Goal: Task Accomplishment & Management: Manage account settings

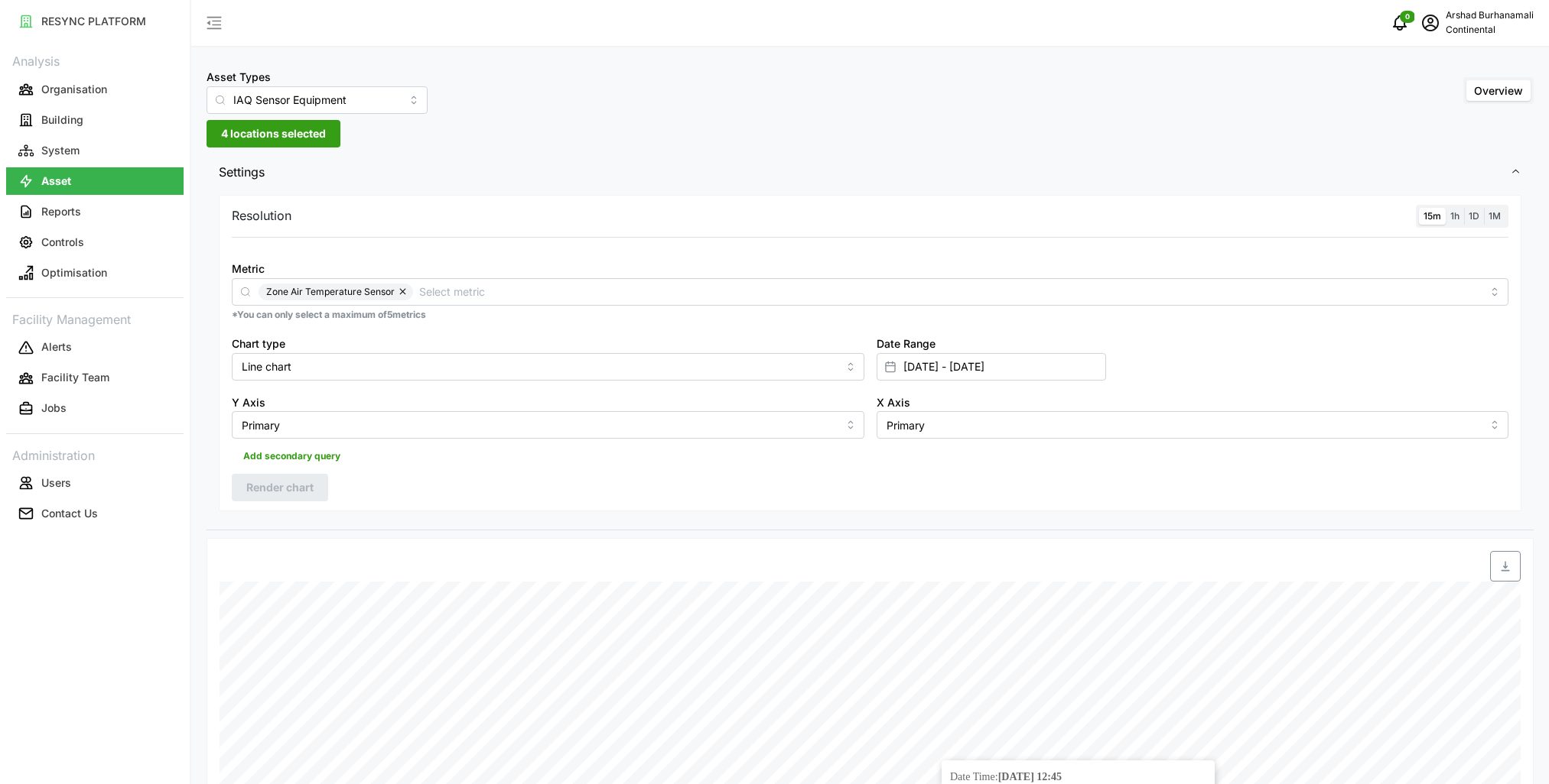
scroll to position [383, 0]
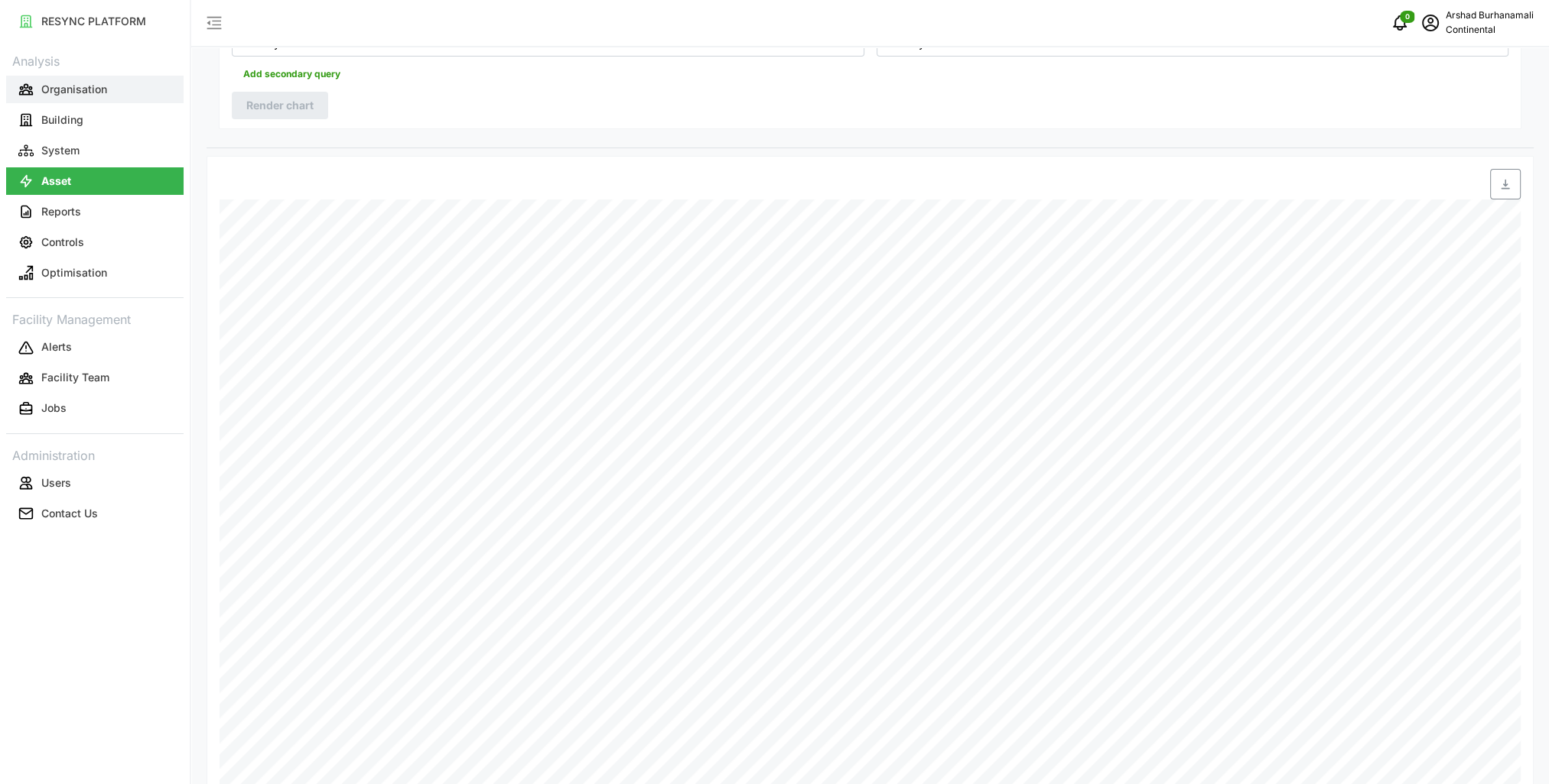
click at [85, 93] on p "Organisation" at bounding box center [73, 90] width 66 height 15
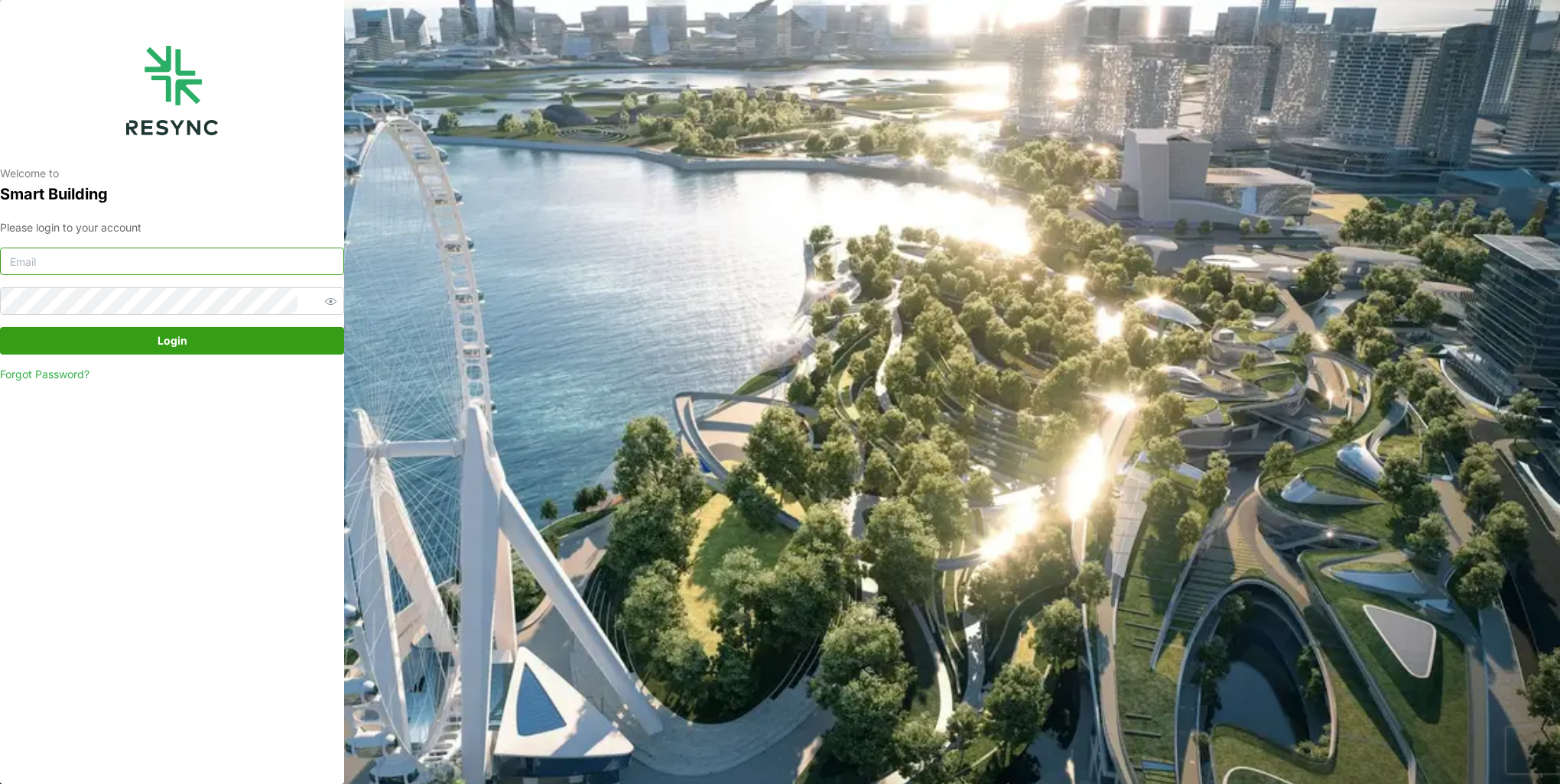
click at [202, 259] on input at bounding box center [172, 261] width 344 height 27
type input "burhanamali.arshad@aumovio.com"
click at [0, 327] on button "Login" at bounding box center [172, 341] width 344 height 27
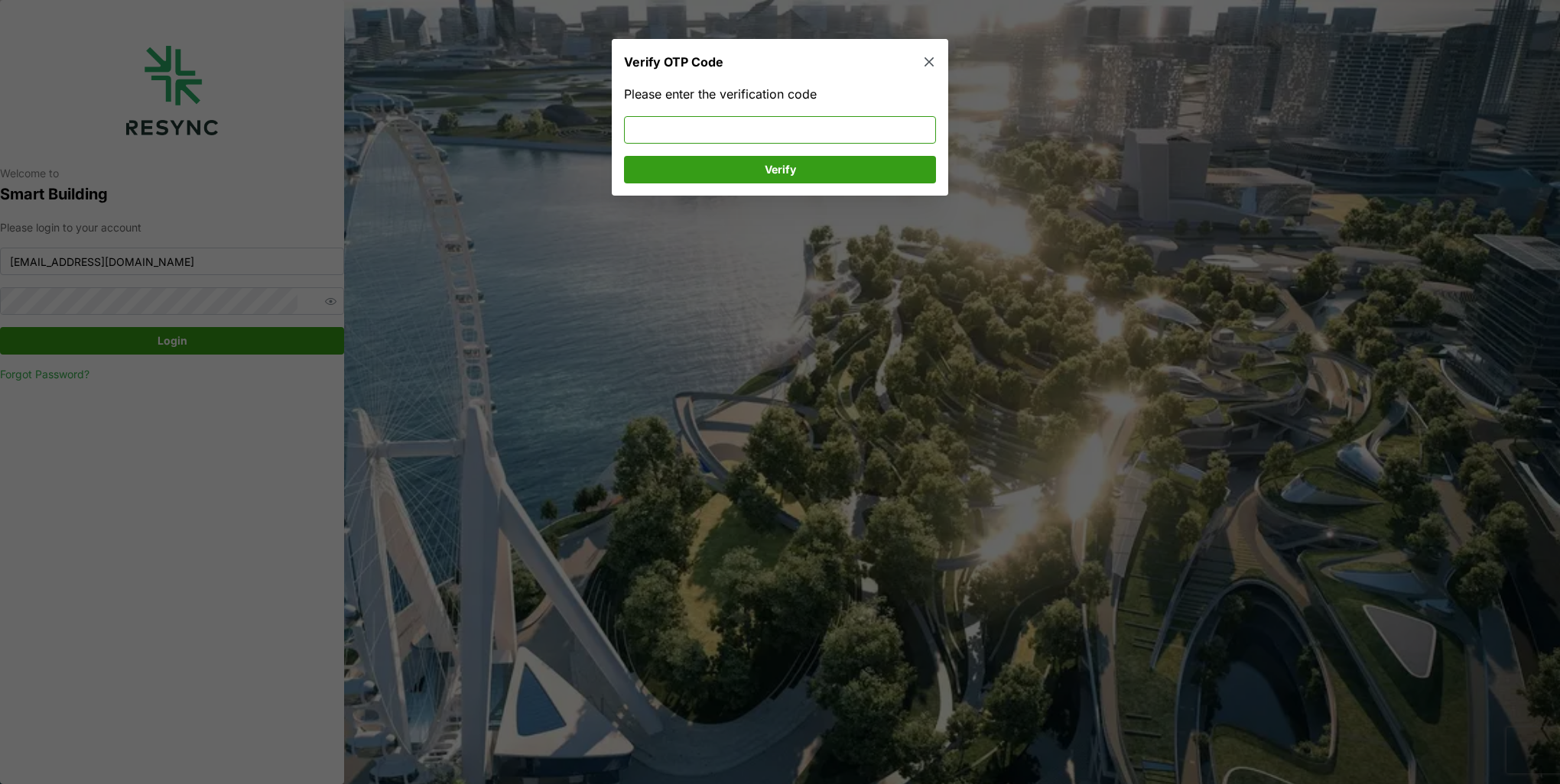
click at [710, 130] on input at bounding box center [779, 130] width 312 height 27
type input "531736"
click at [771, 178] on span "Verify" at bounding box center [780, 170] width 32 height 26
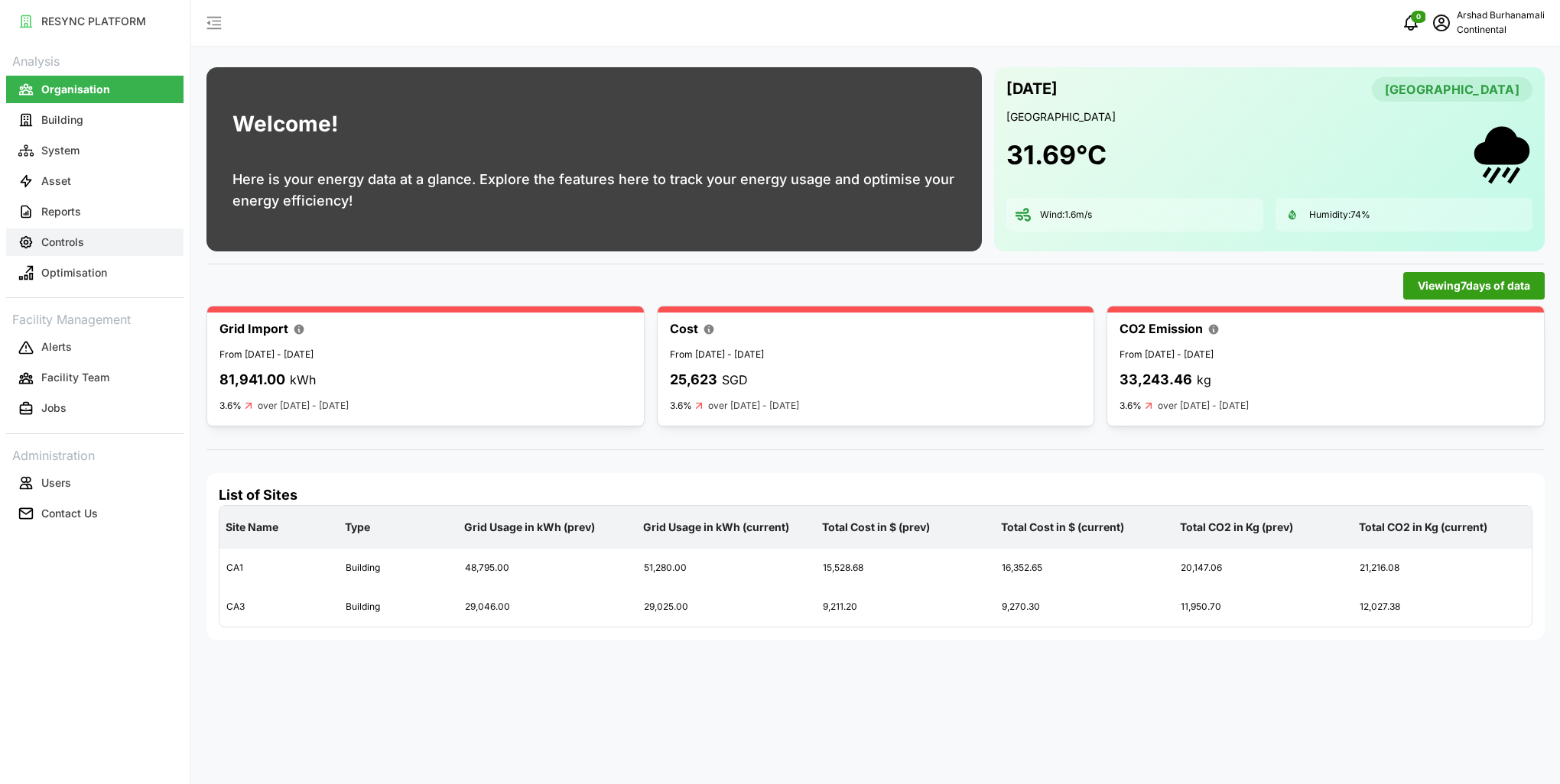
click at [100, 244] on button "Controls" at bounding box center [95, 243] width 178 height 27
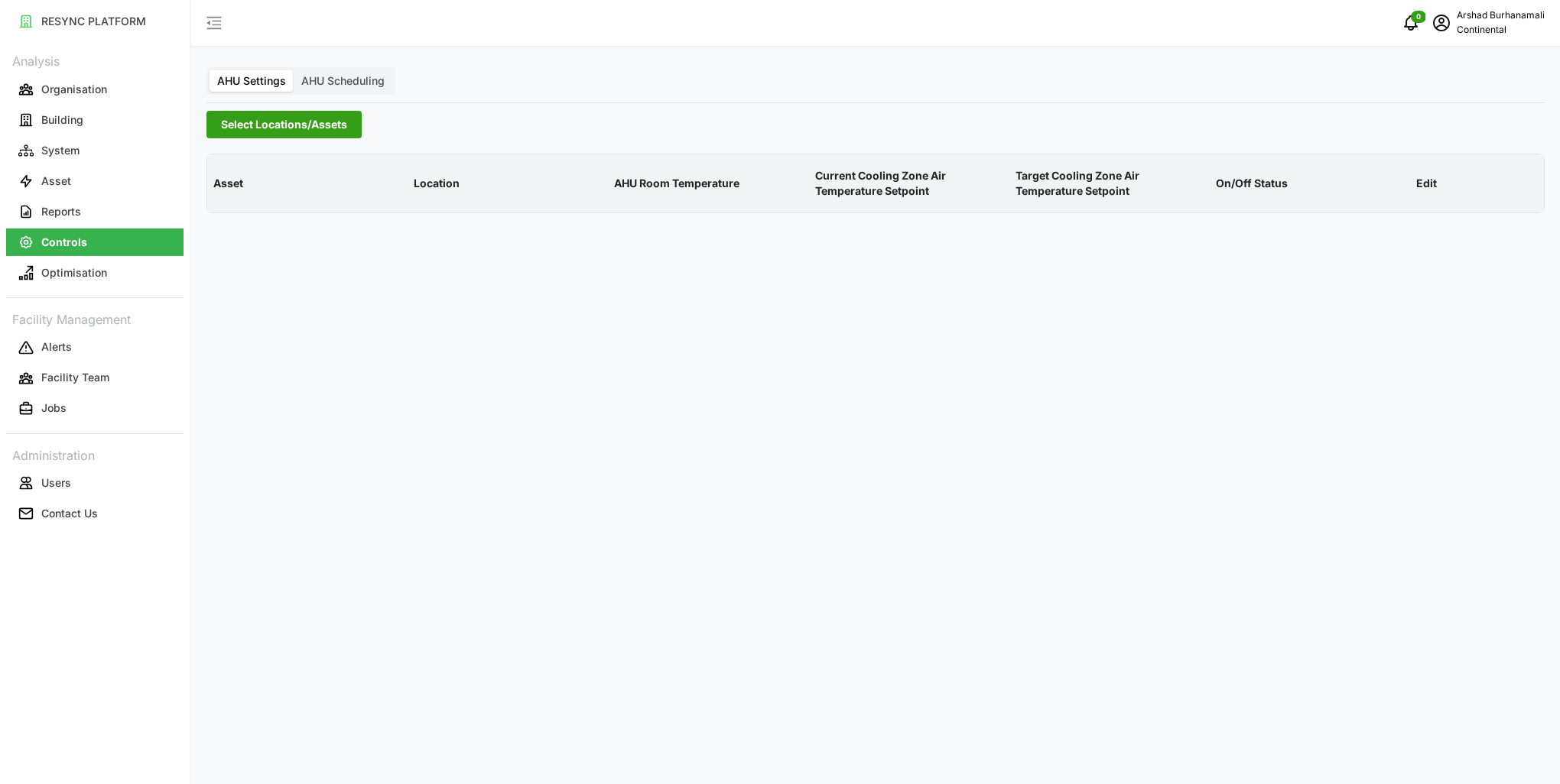
click at [254, 132] on span "Select Locations/Assets" at bounding box center [284, 125] width 126 height 26
click at [223, 193] on icon at bounding box center [226, 193] width 12 height 12
click at [259, 218] on span "Select CA1" at bounding box center [257, 216] width 10 height 10
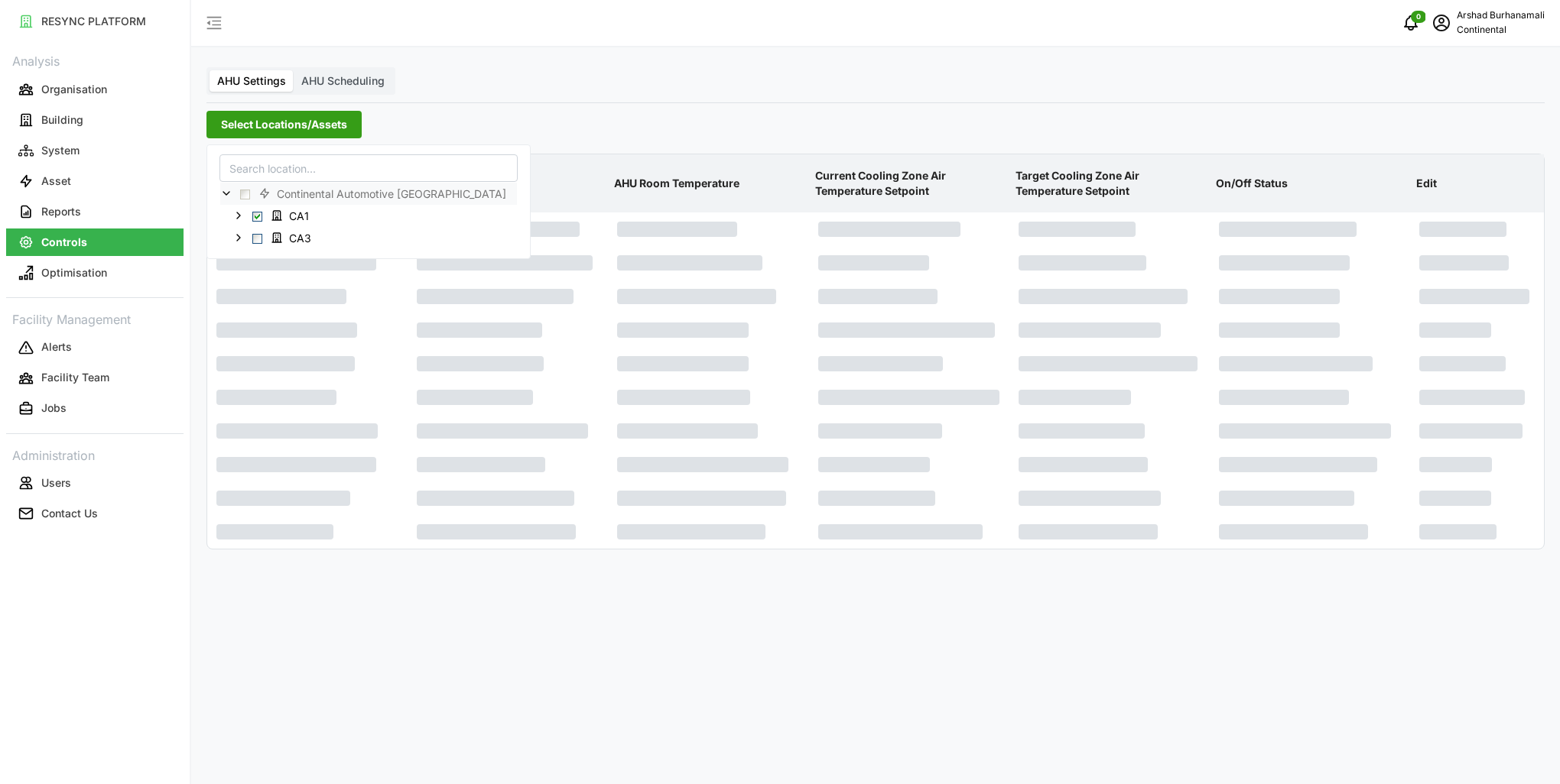
click at [906, 192] on p "Current Cooling Zone Air Temperature Setpoint" at bounding box center [909, 184] width 194 height 56
click at [300, 123] on span "Select Locations/Assets" at bounding box center [284, 125] width 126 height 26
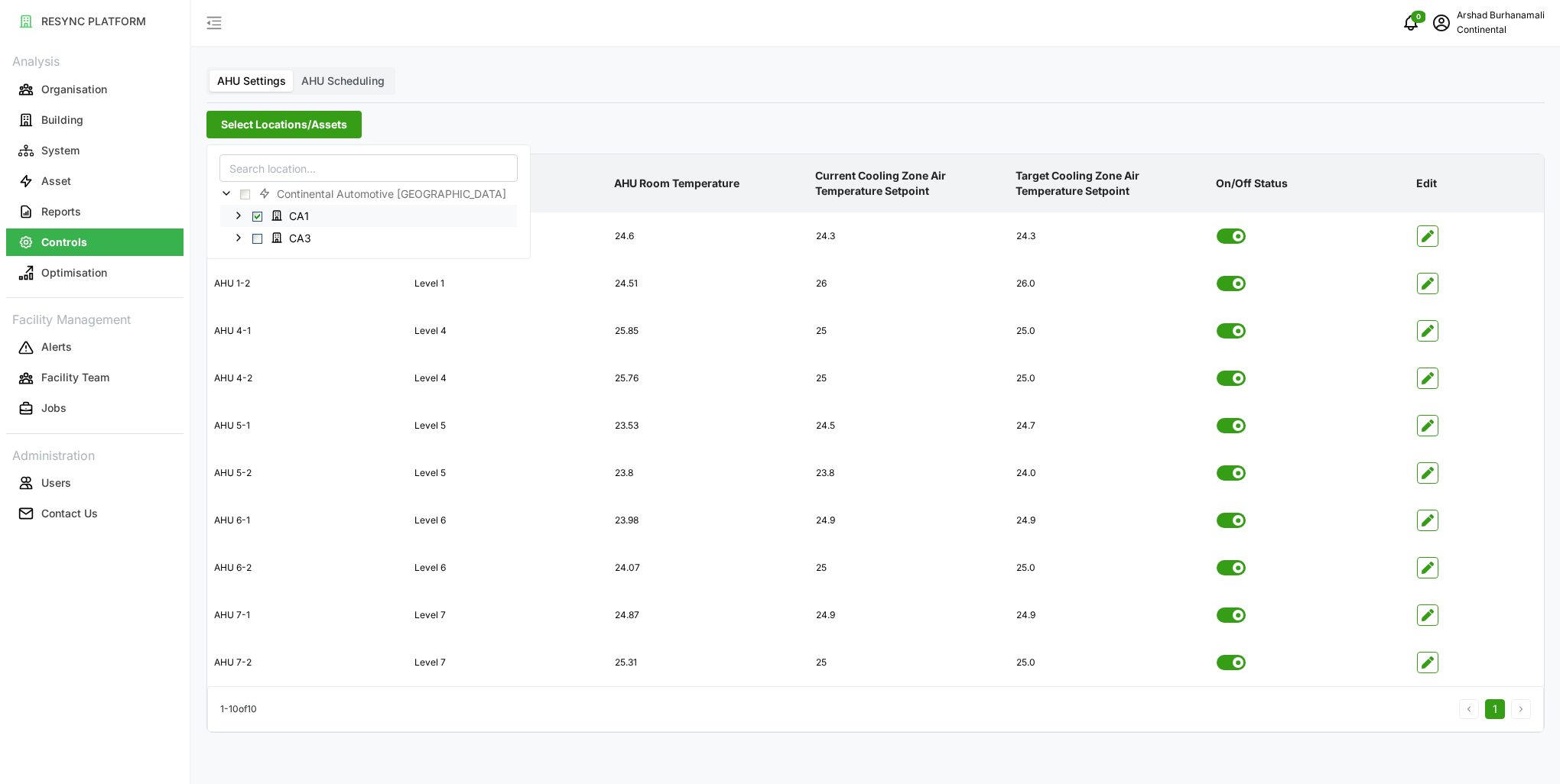
click at [255, 215] on span "Select CA1" at bounding box center [257, 216] width 10 height 10
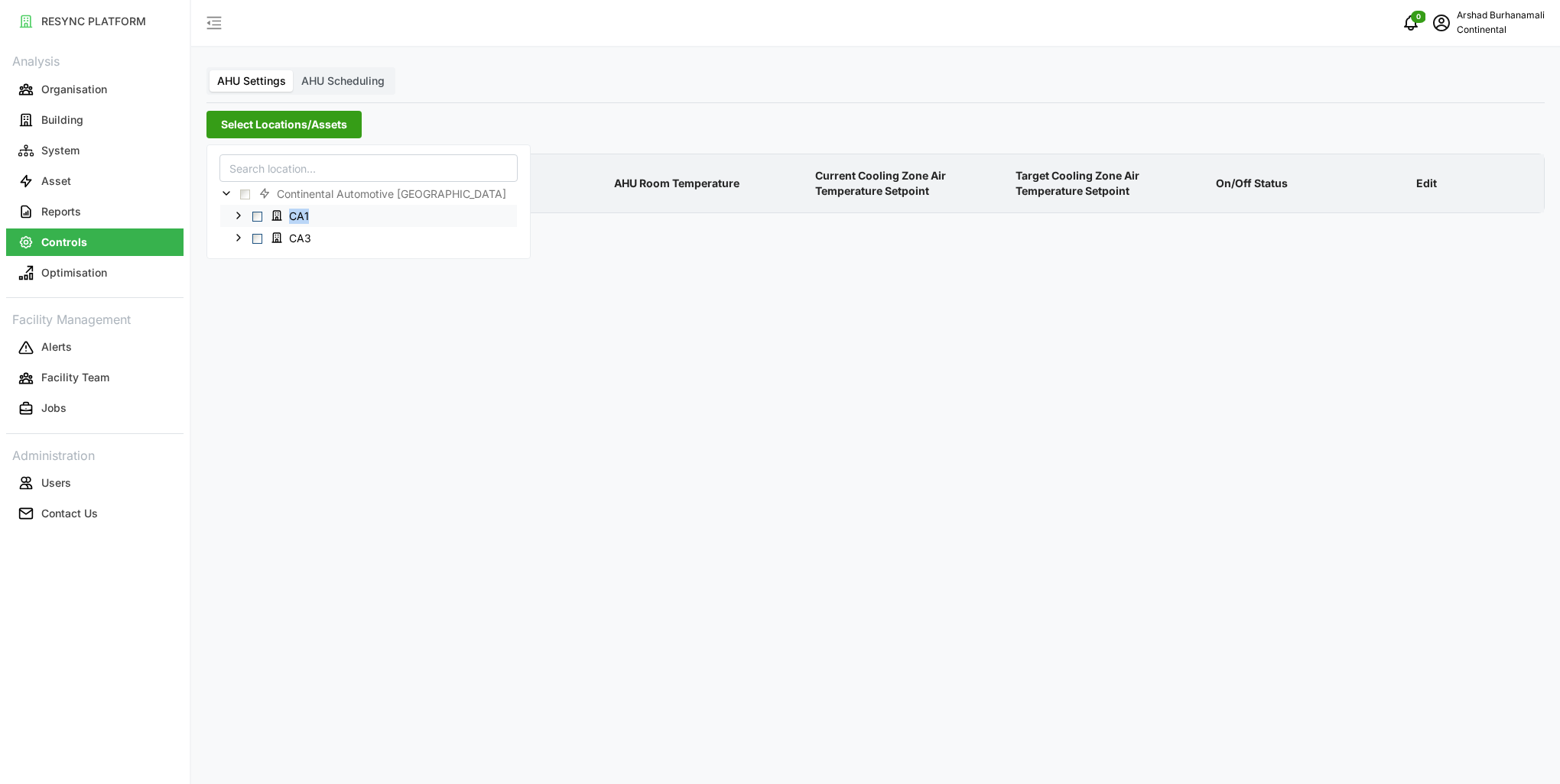
click at [255, 215] on span "Select CA1" at bounding box center [257, 216] width 10 height 10
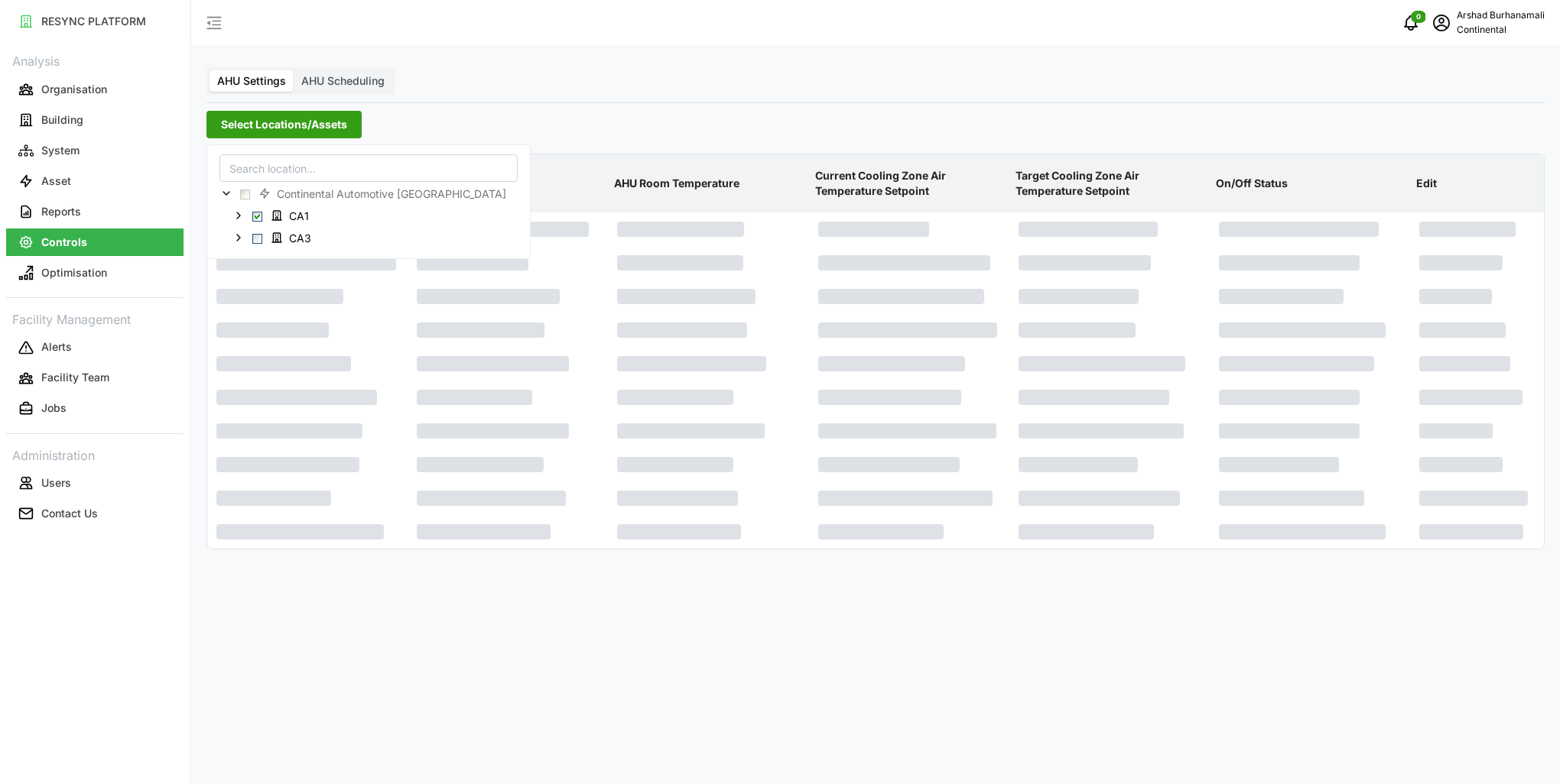
click at [900, 190] on p "Current Cooling Zone Air Temperature Setpoint" at bounding box center [909, 184] width 194 height 56
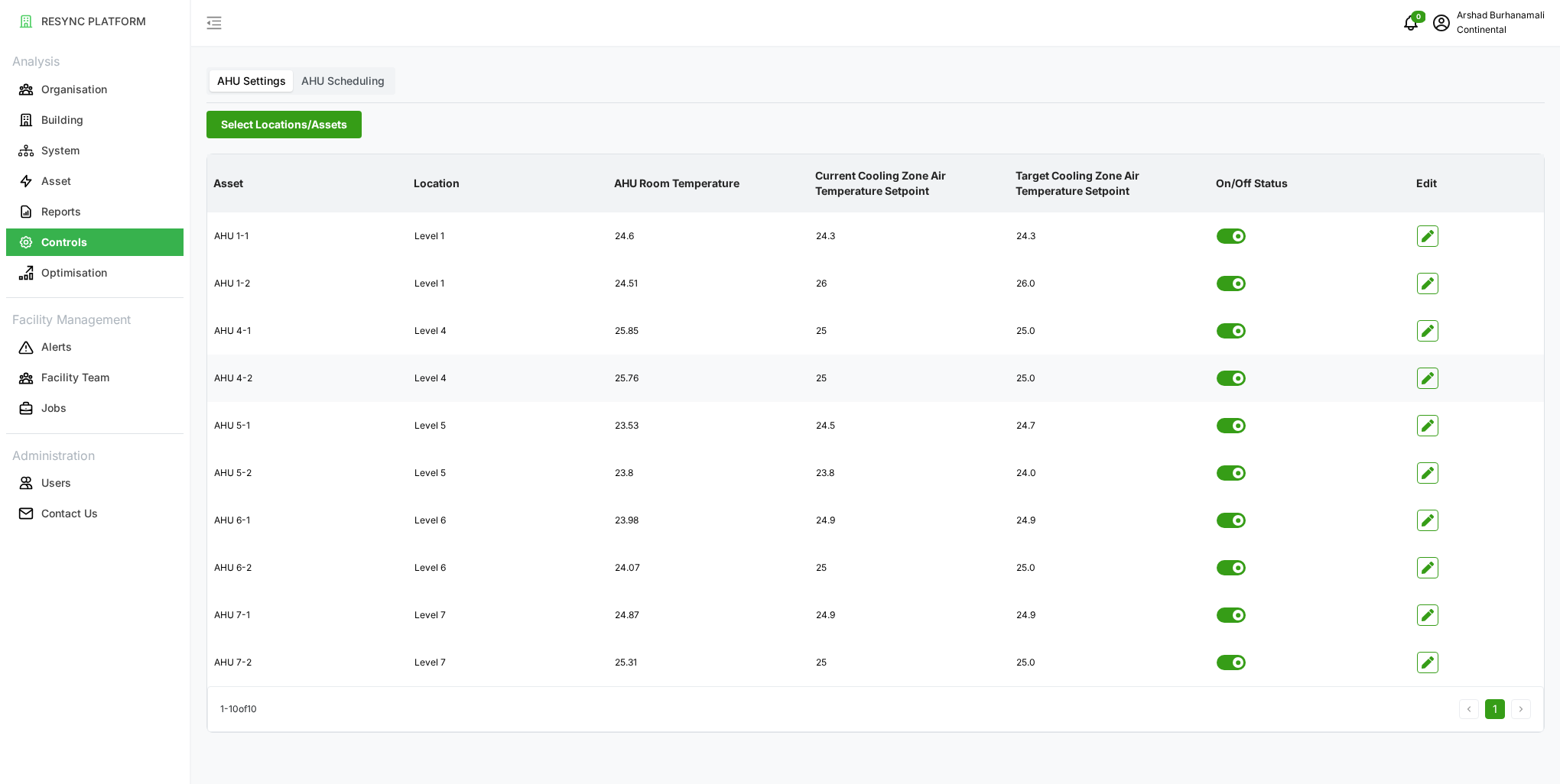
click at [1428, 378] on icon "button" at bounding box center [1428, 378] width 12 height 12
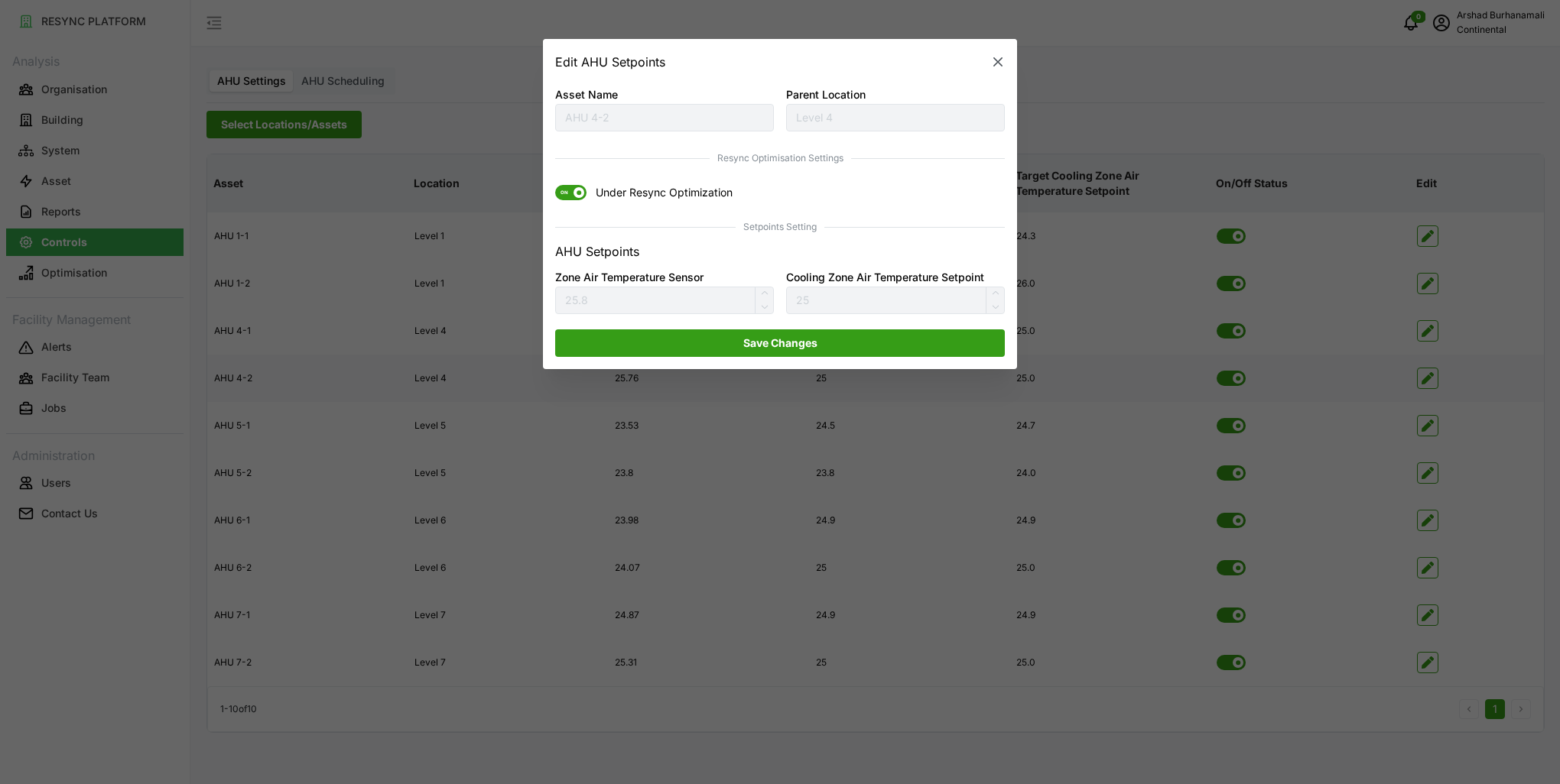
click at [582, 197] on span "ON" at bounding box center [571, 194] width 32 height 15
click at [555, 186] on input "ON Under Resync Optimization" at bounding box center [555, 186] width 0 height 0
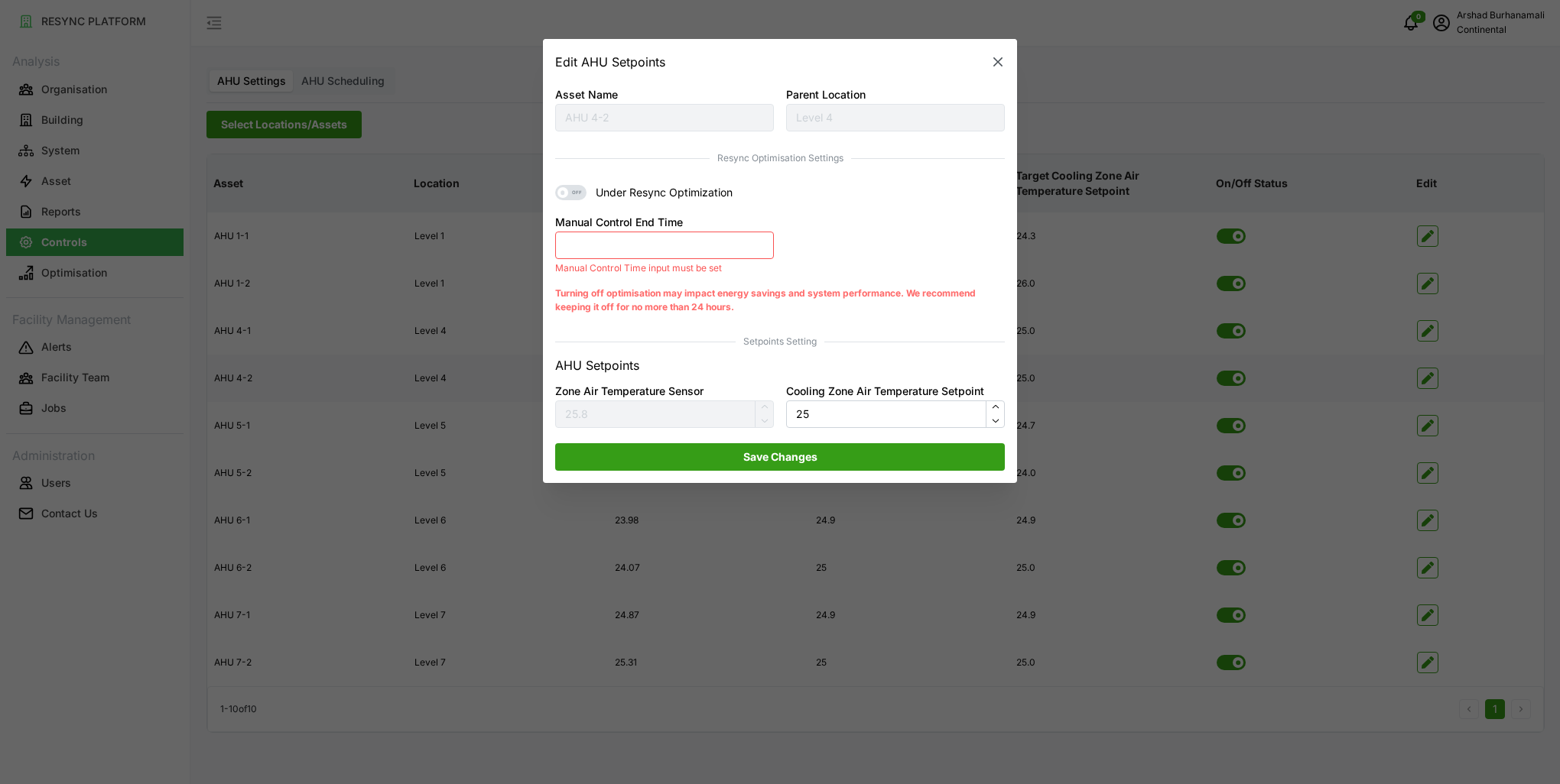
click at [653, 255] on button "Manual Control End Time" at bounding box center [665, 245] width 219 height 27
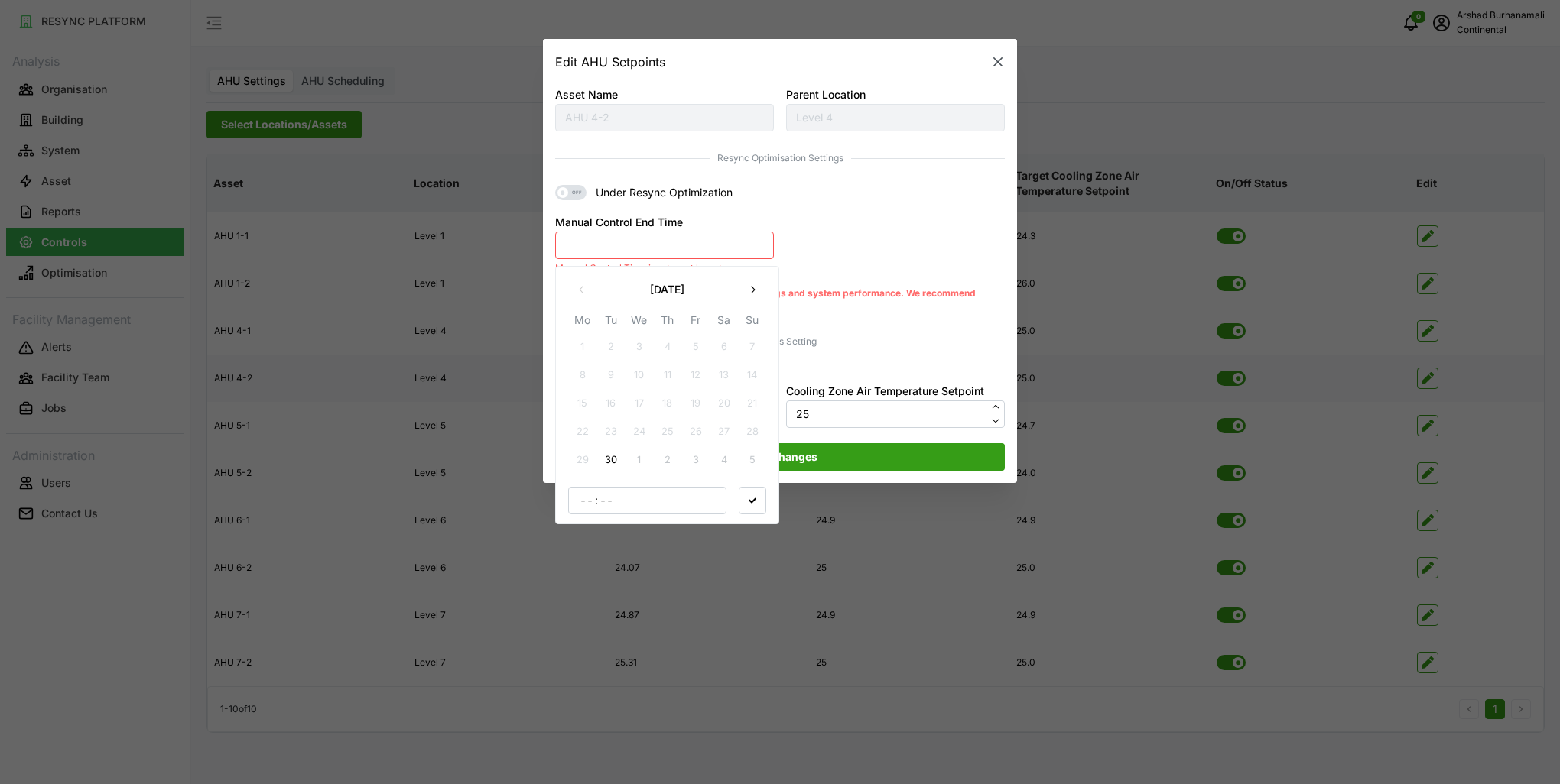
click at [615, 454] on button "30" at bounding box center [611, 460] width 27 height 27
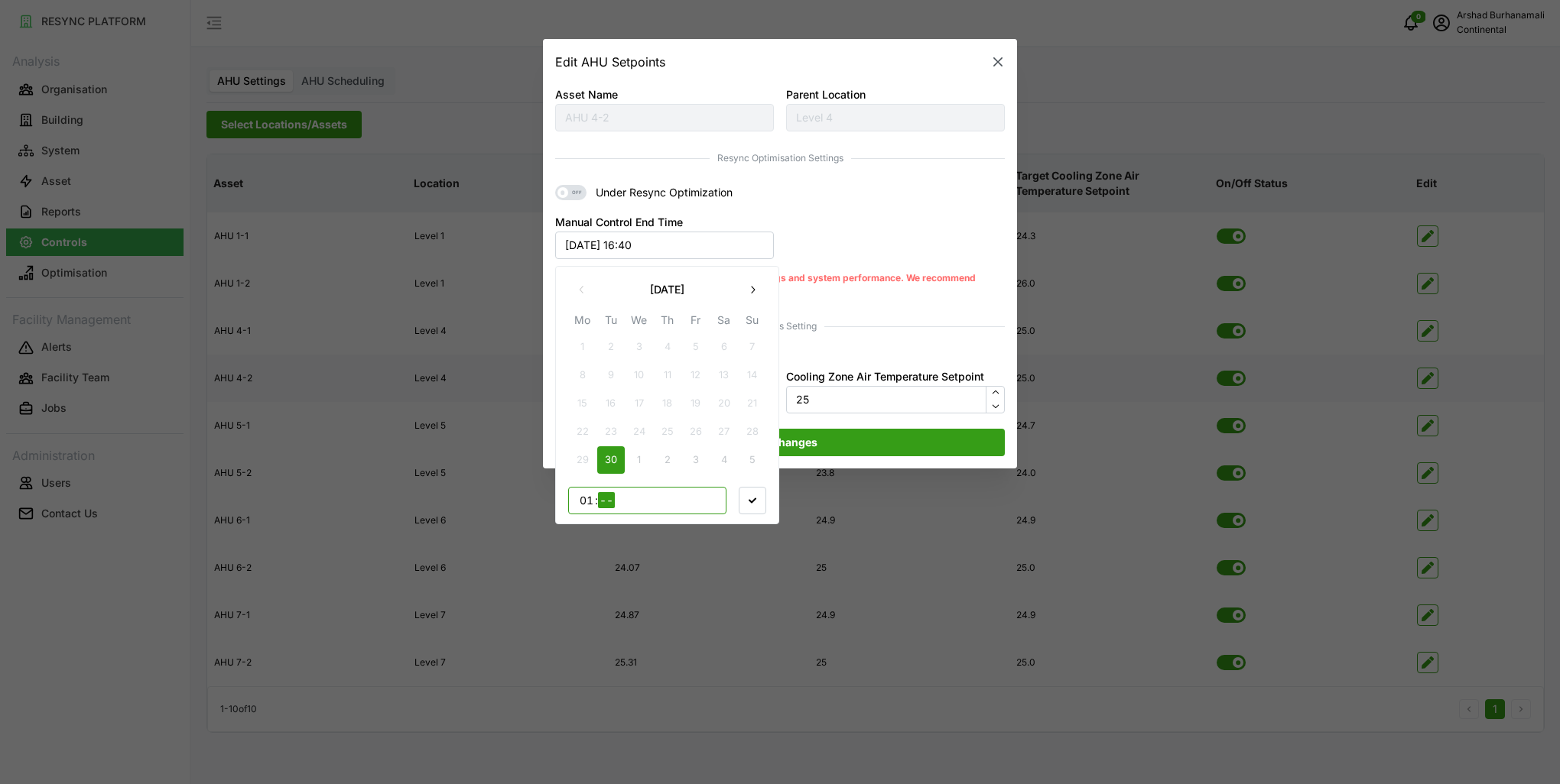
type input "17"
type input "50"
click at [748, 506] on span "button" at bounding box center [753, 500] width 26 height 26
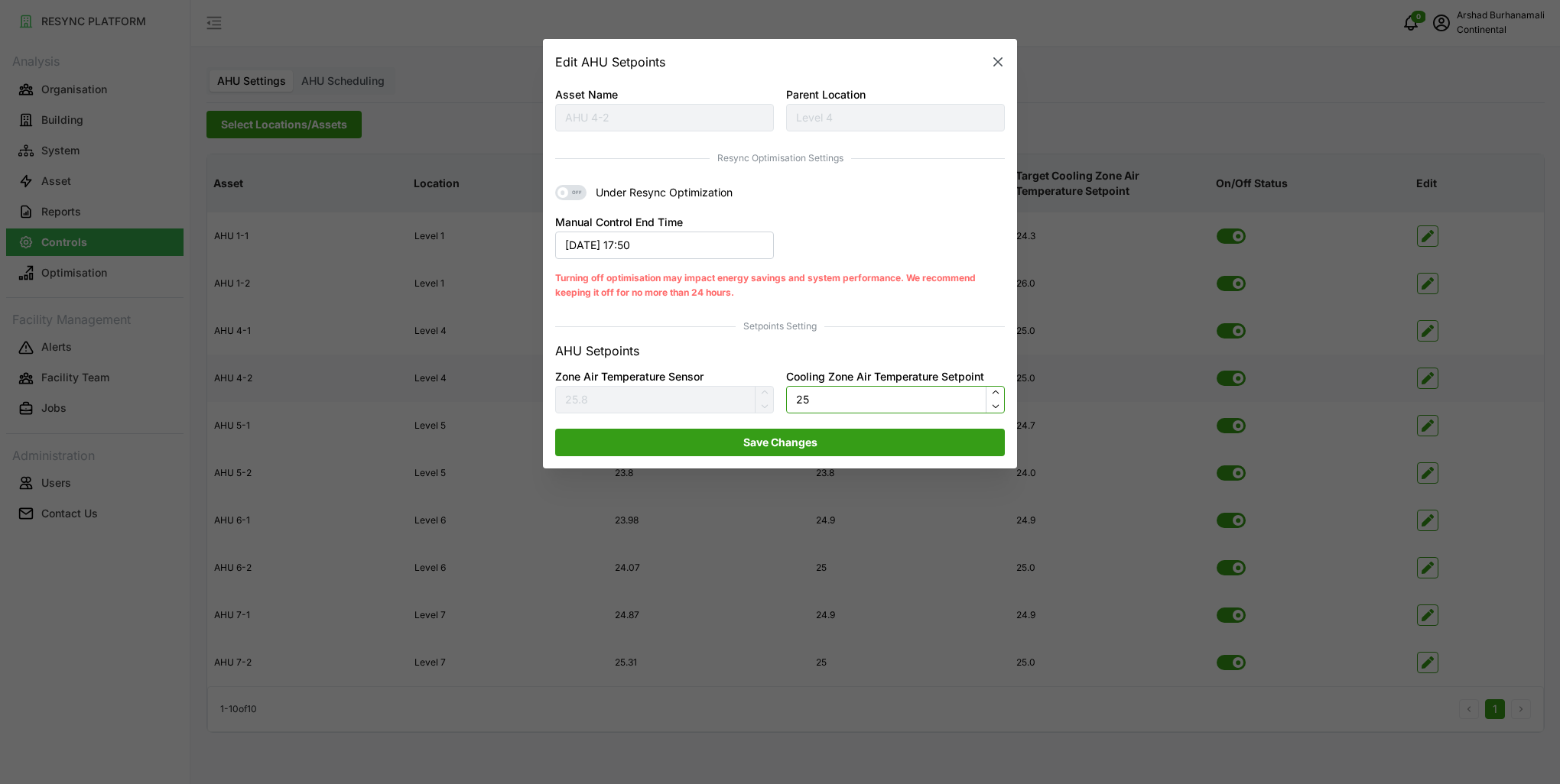
click at [806, 406] on input "25" at bounding box center [895, 400] width 219 height 27
type input "24"
click at [818, 448] on span "Save Changes" at bounding box center [780, 442] width 420 height 26
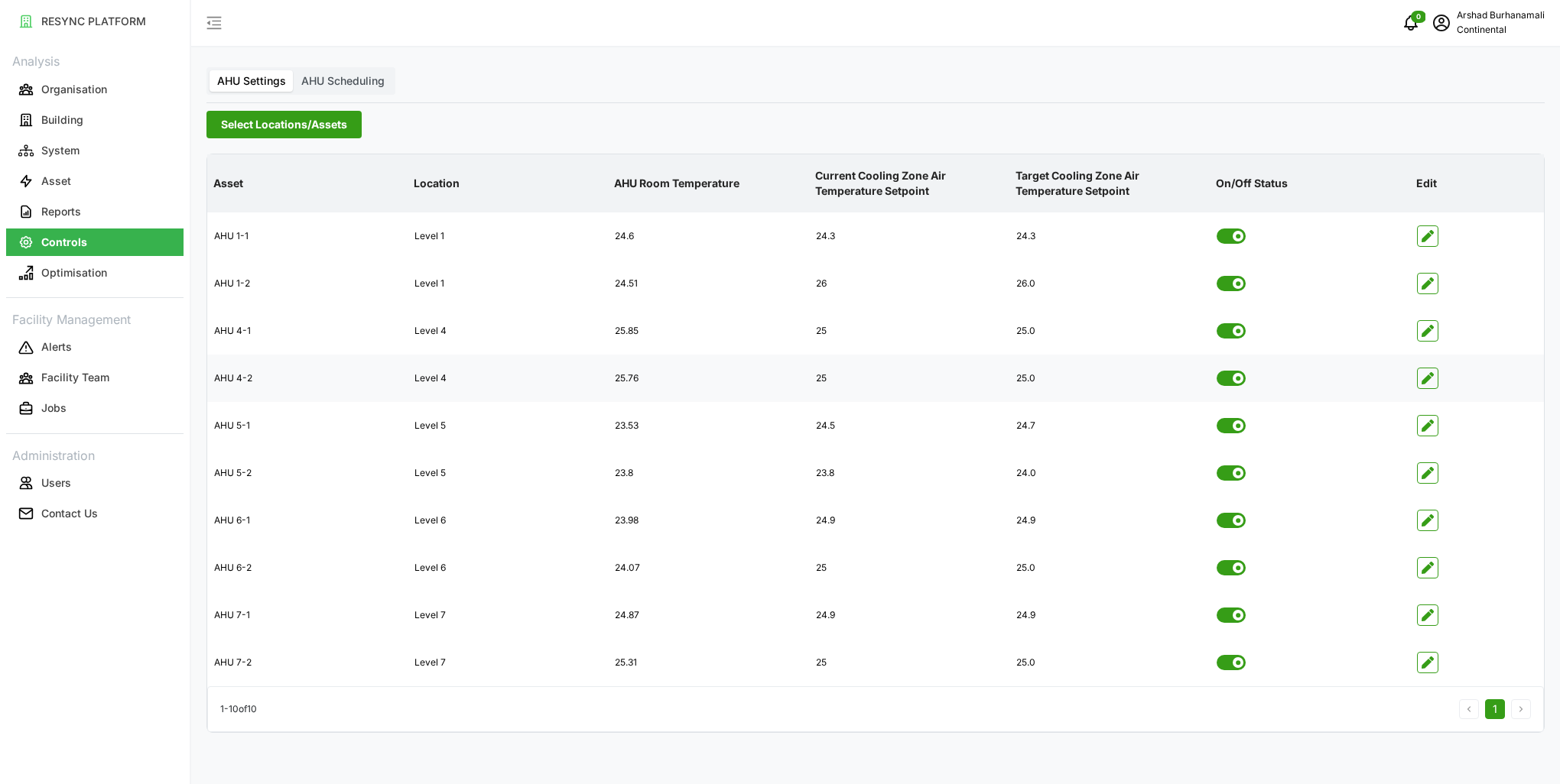
click at [230, 127] on span "Select Locations/Assets" at bounding box center [284, 125] width 126 height 26
click at [260, 240] on span "Select CA3" at bounding box center [257, 238] width 10 height 10
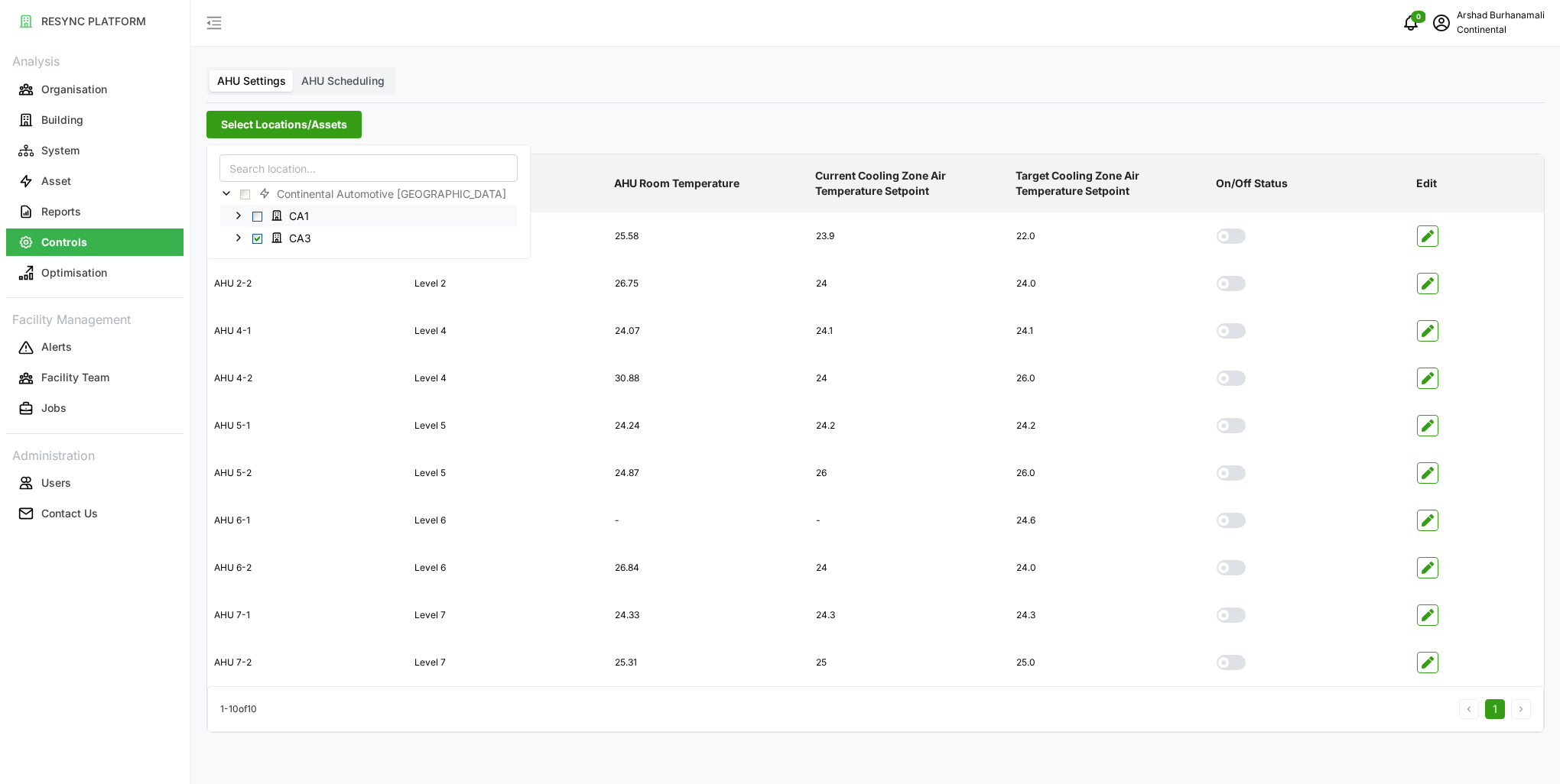
click at [256, 217] on span "Select CA1" at bounding box center [257, 216] width 10 height 10
click at [1428, 380] on icon "button" at bounding box center [1428, 378] width 12 height 12
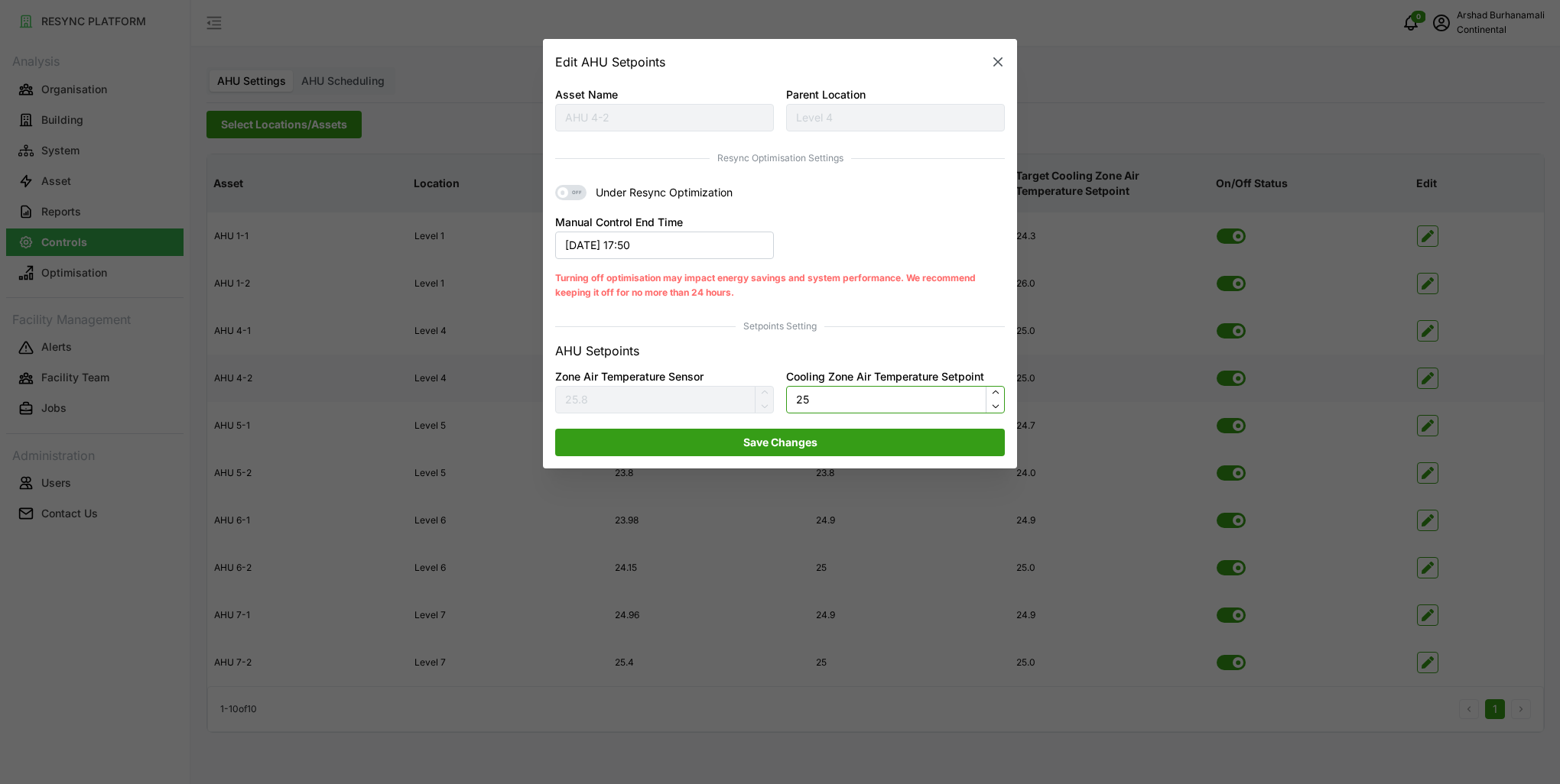
click at [818, 412] on input "25" at bounding box center [895, 400] width 219 height 27
type input "24"
click at [803, 443] on span "Save Changes" at bounding box center [780, 442] width 74 height 26
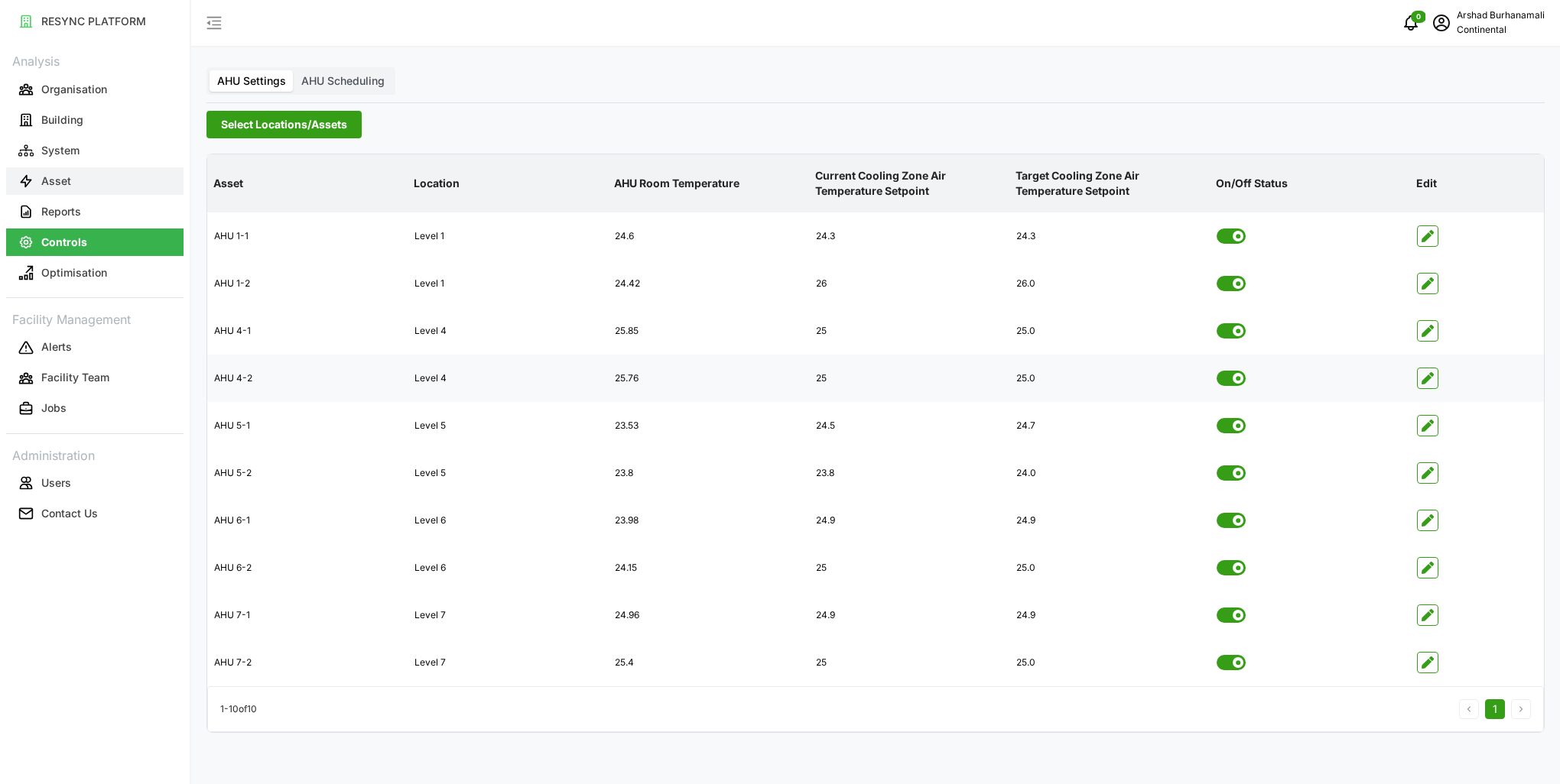
click at [85, 170] on button "Asset" at bounding box center [95, 181] width 178 height 27
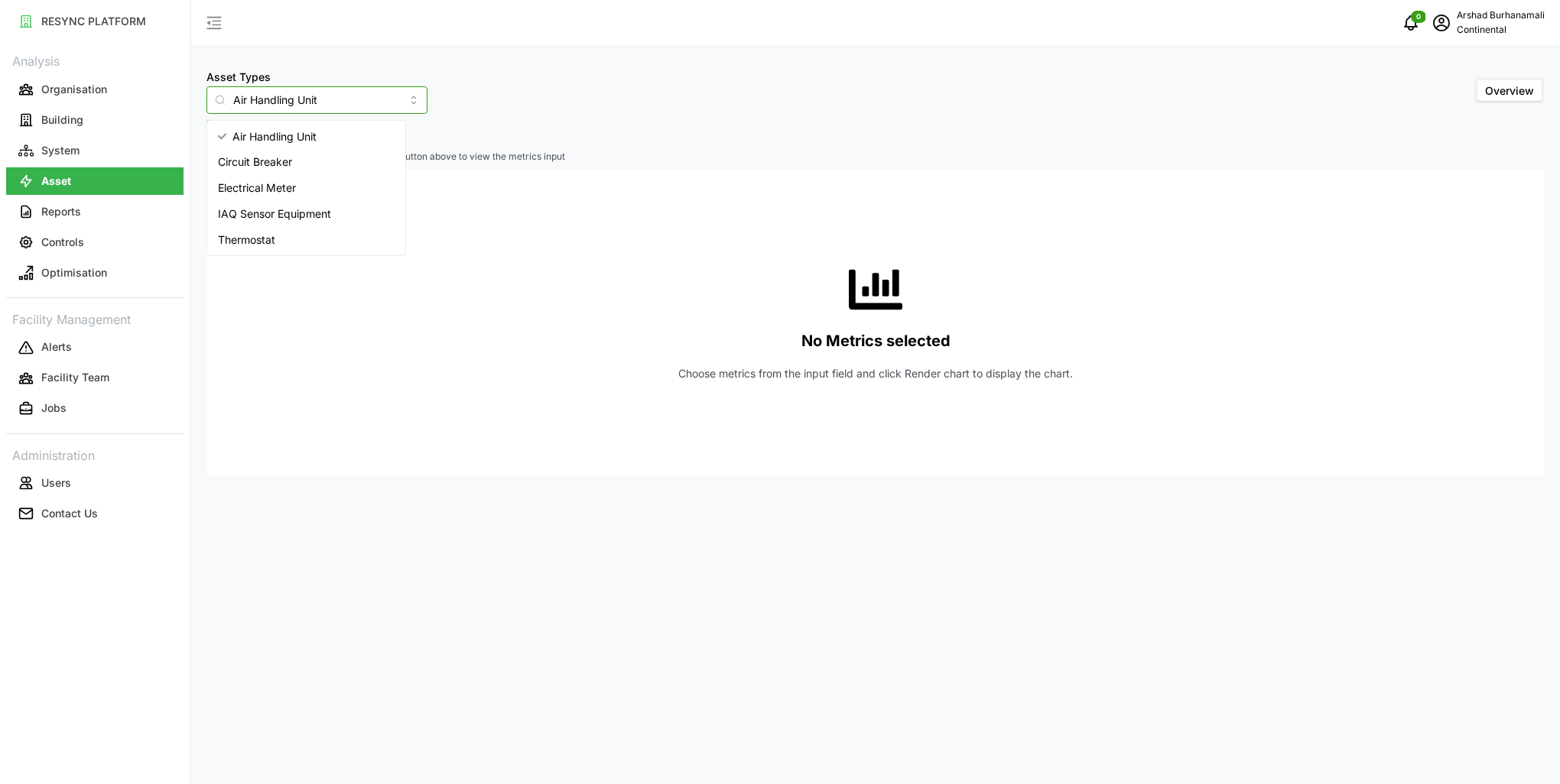
click at [313, 104] on input "Air Handling Unit" at bounding box center [317, 100] width 221 height 27
click at [294, 204] on div "IAQ Sensor Equipment" at bounding box center [306, 214] width 192 height 26
type input "IAQ Sensor Equipment"
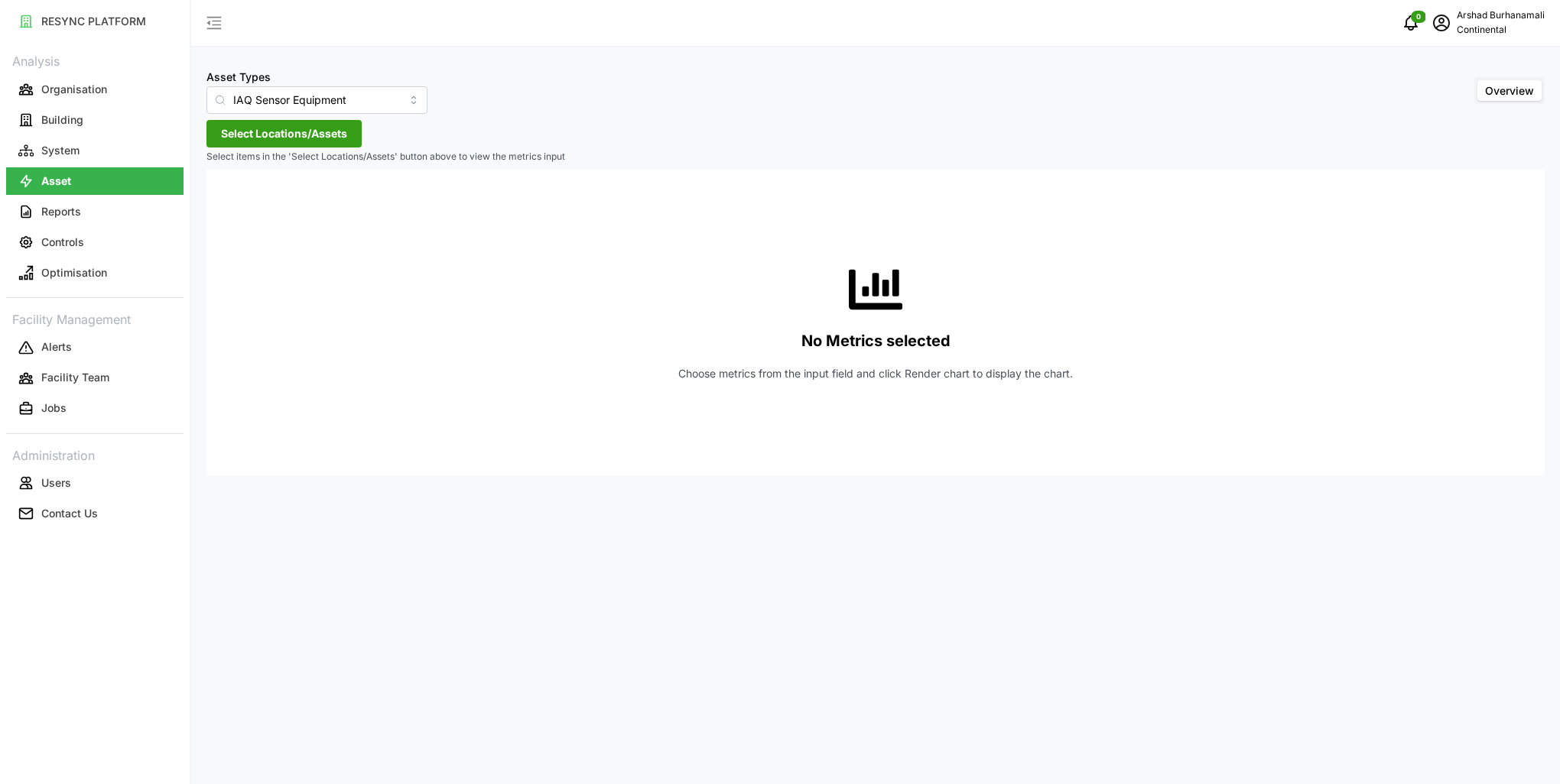
click at [314, 136] on span "Select Locations/Assets" at bounding box center [284, 133] width 126 height 26
click at [229, 201] on icon at bounding box center [226, 202] width 12 height 12
click at [236, 228] on icon at bounding box center [238, 225] width 12 height 12
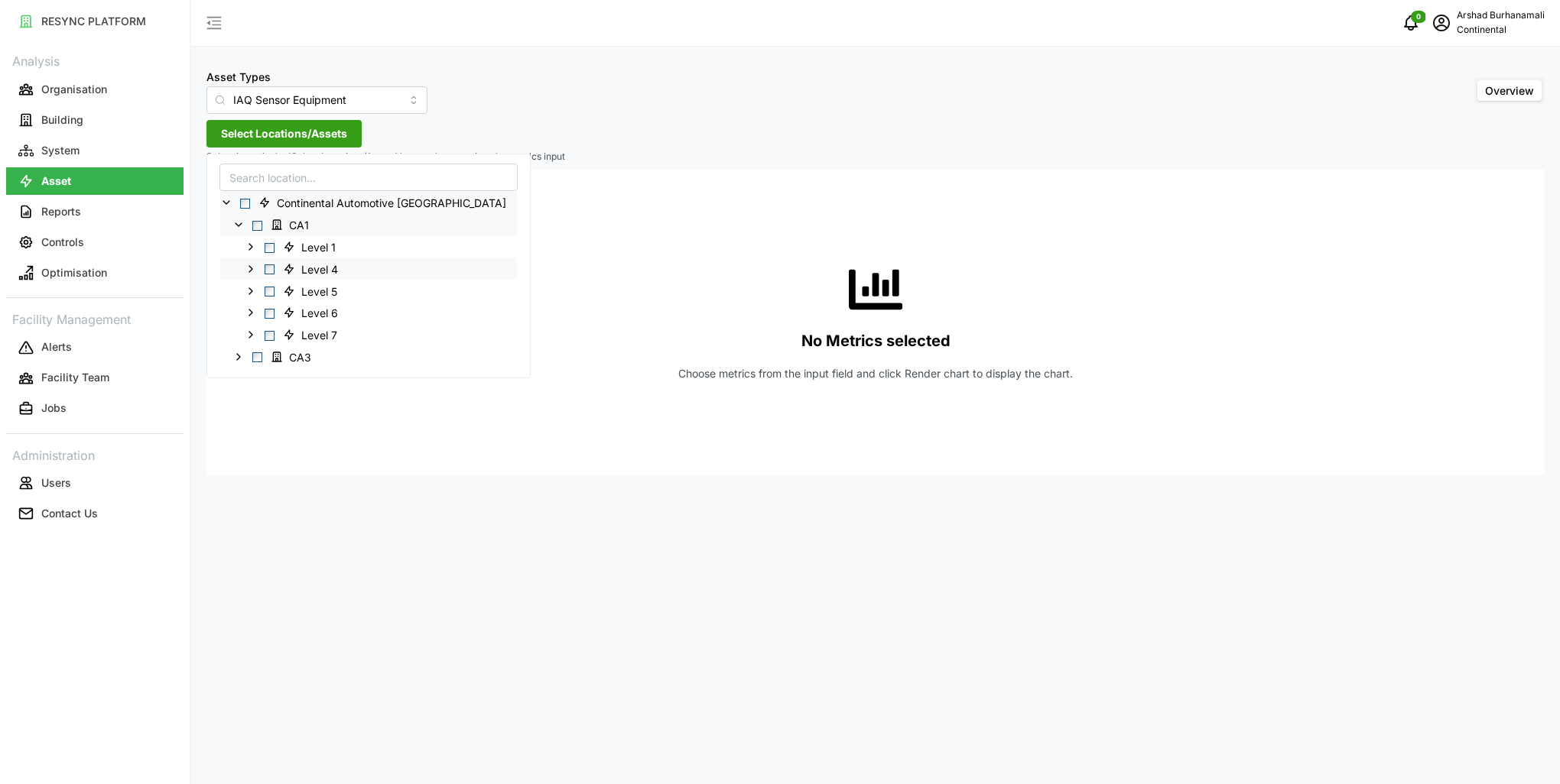
click at [269, 269] on span "Select Level 4" at bounding box center [270, 270] width 10 height 10
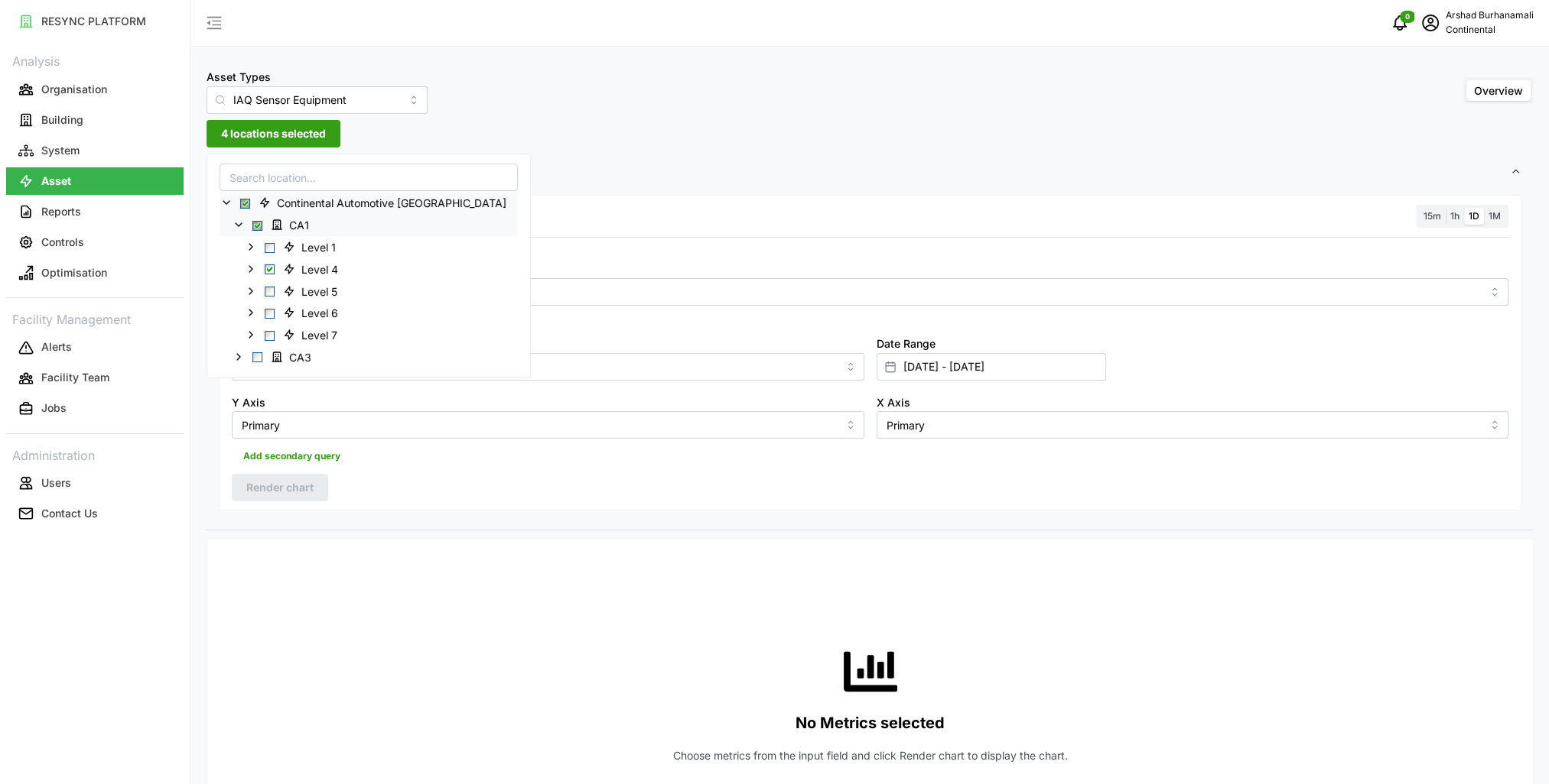
click at [1425, 218] on span "15m" at bounding box center [1432, 215] width 18 height 11
click at [1419, 208] on input "15m" at bounding box center [1419, 208] width 0 height 0
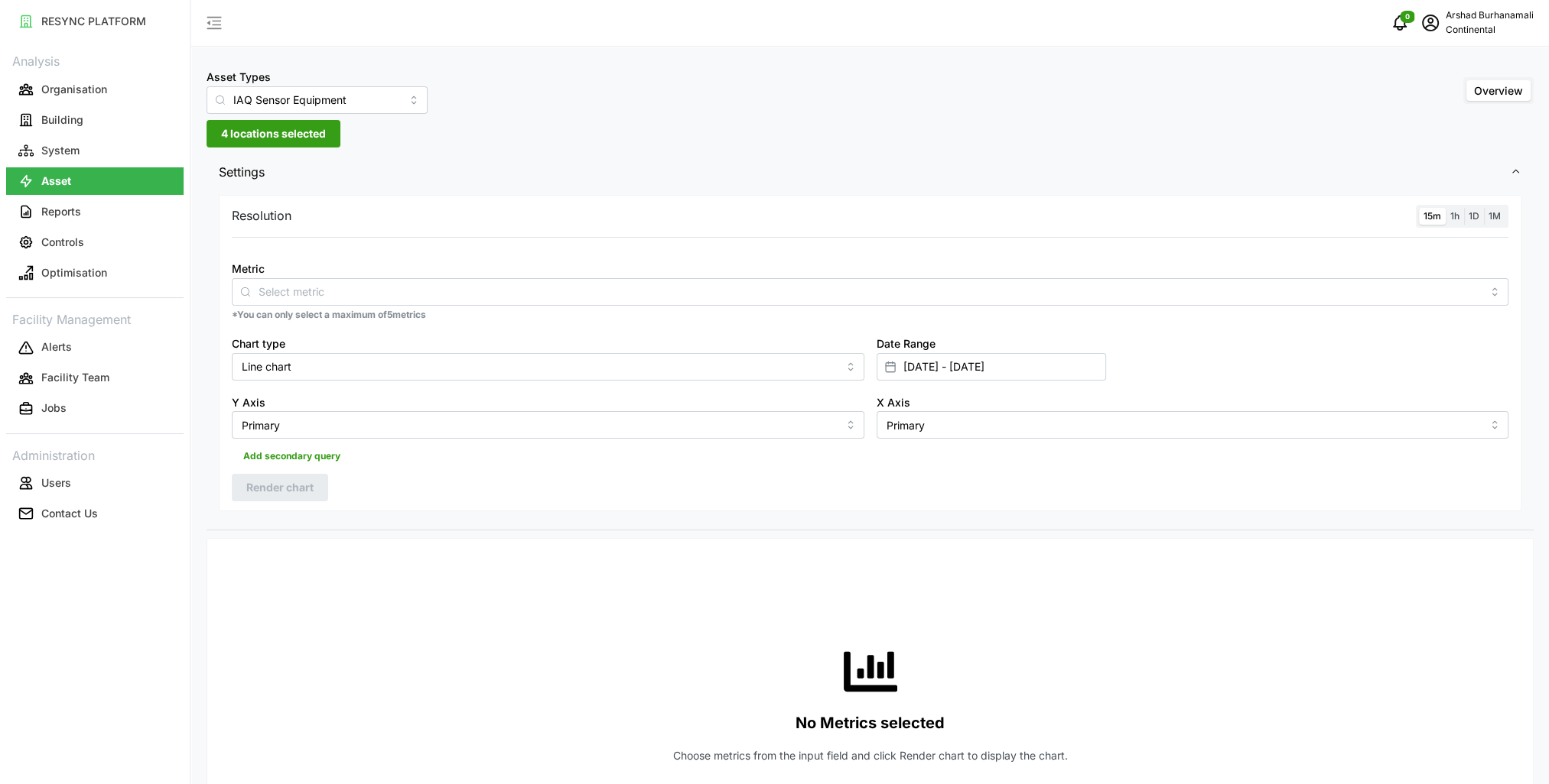
click at [1423, 217] on label "15m" at bounding box center [1432, 216] width 26 height 18
click at [1419, 208] on input "15m" at bounding box center [1419, 208] width 0 height 0
click at [1364, 296] on input "Metric" at bounding box center [870, 291] width 1223 height 17
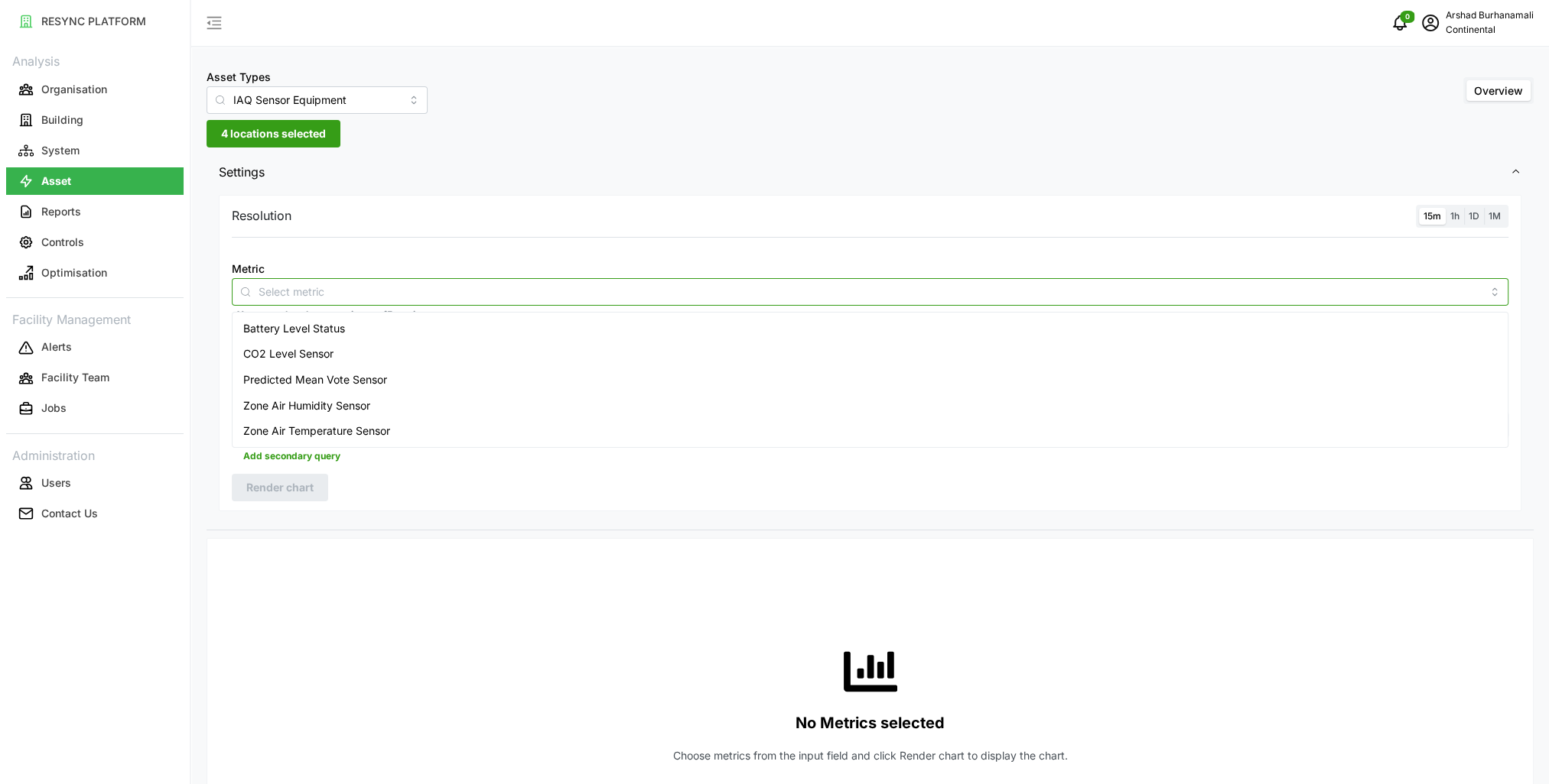
click at [437, 428] on div "Zone Air Temperature Sensor" at bounding box center [870, 431] width 1269 height 26
click at [572, 526] on div "Resolution 15m 1h 1D 1M Metric Zone Air Temperature Sensor *You can only select…" at bounding box center [870, 360] width 1327 height 339
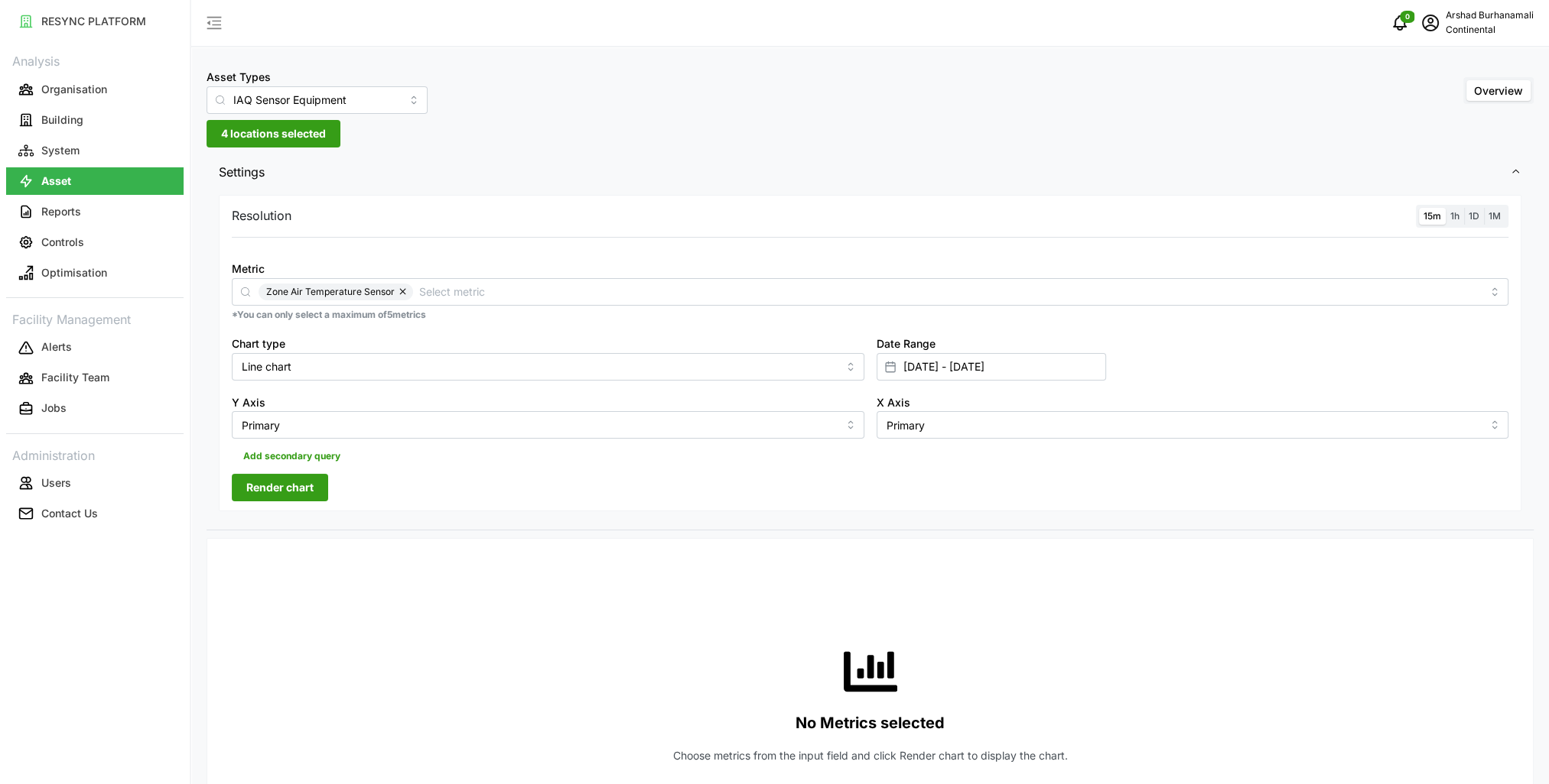
click at [312, 491] on span "Render chart" at bounding box center [279, 488] width 67 height 26
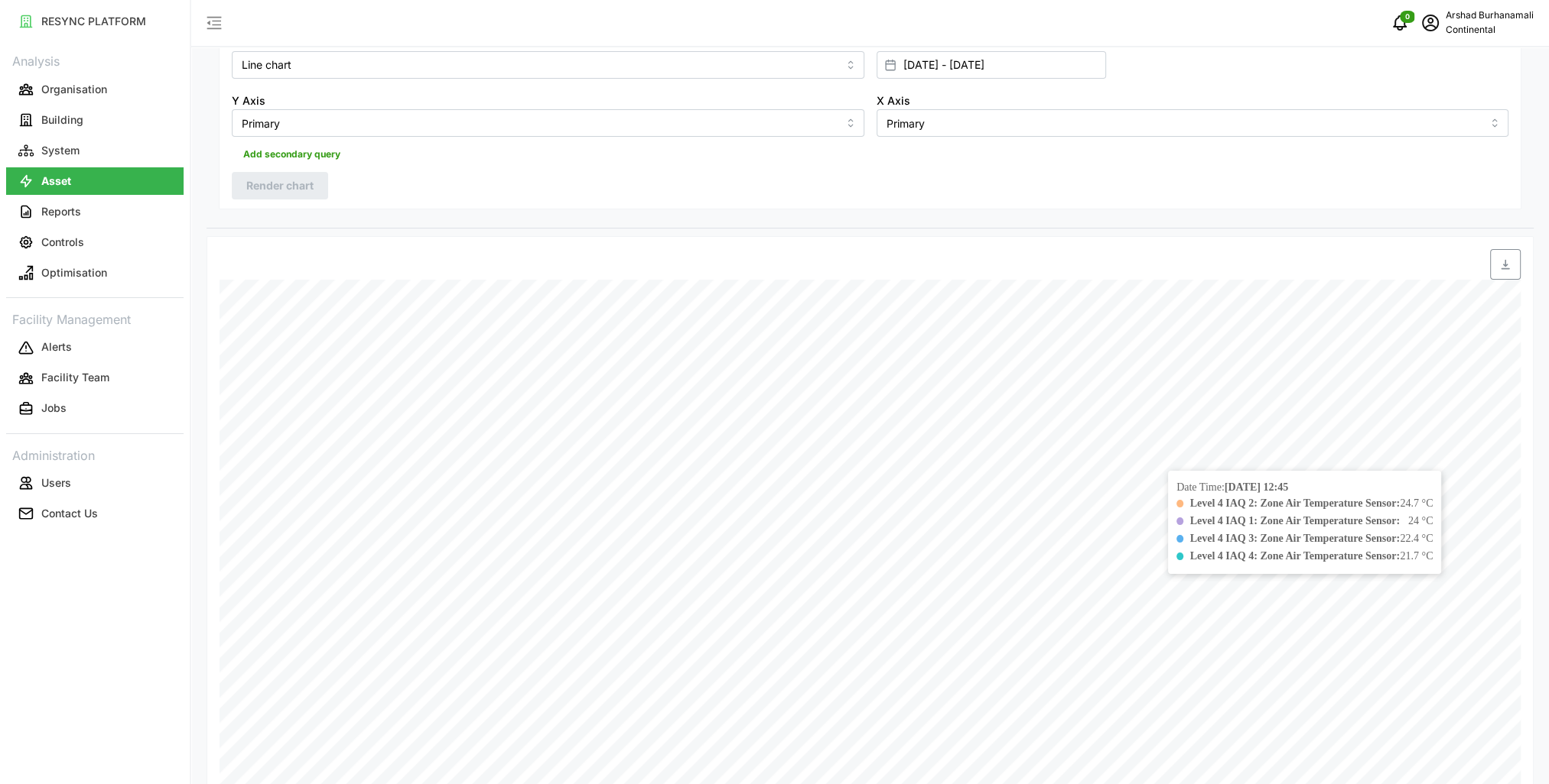
scroll to position [306, 0]
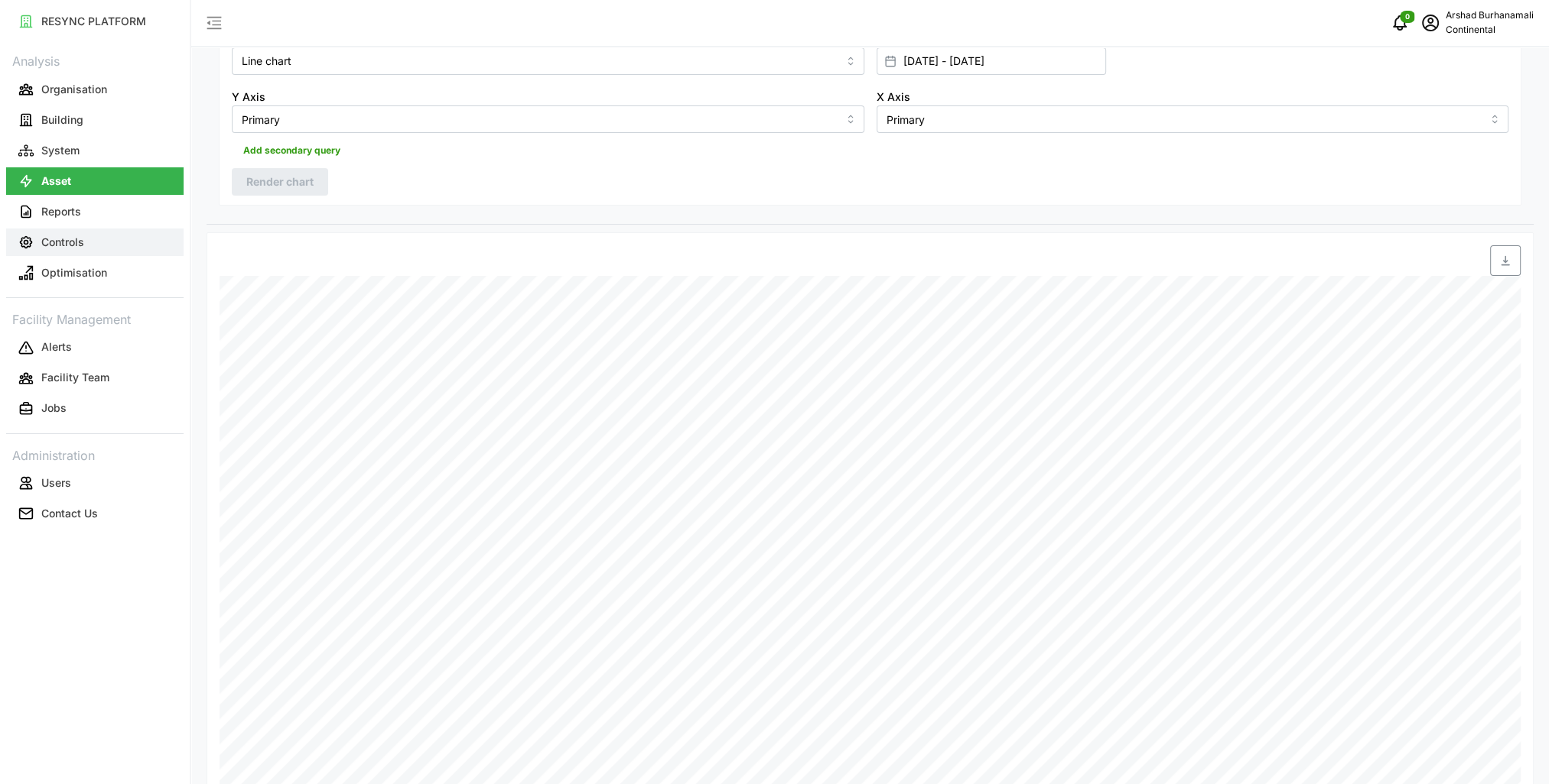
click at [77, 237] on p "Controls" at bounding box center [62, 243] width 43 height 15
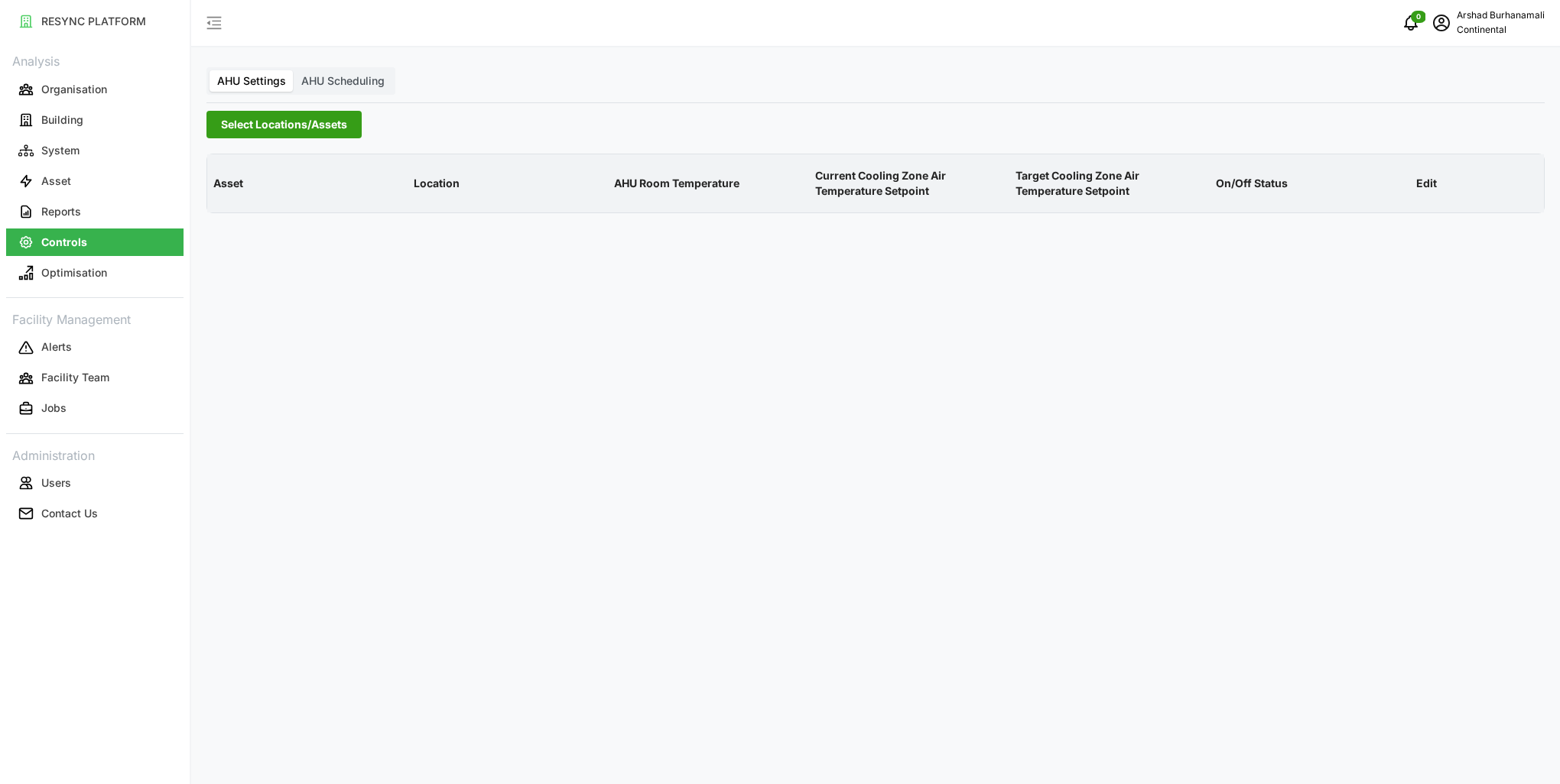
click at [300, 121] on span "Select Locations/Assets" at bounding box center [284, 125] width 126 height 26
click at [324, 87] on label "AHU Scheduling" at bounding box center [343, 80] width 98 height 21
click at [294, 70] on input "AHU Scheduling" at bounding box center [294, 70] width 0 height 0
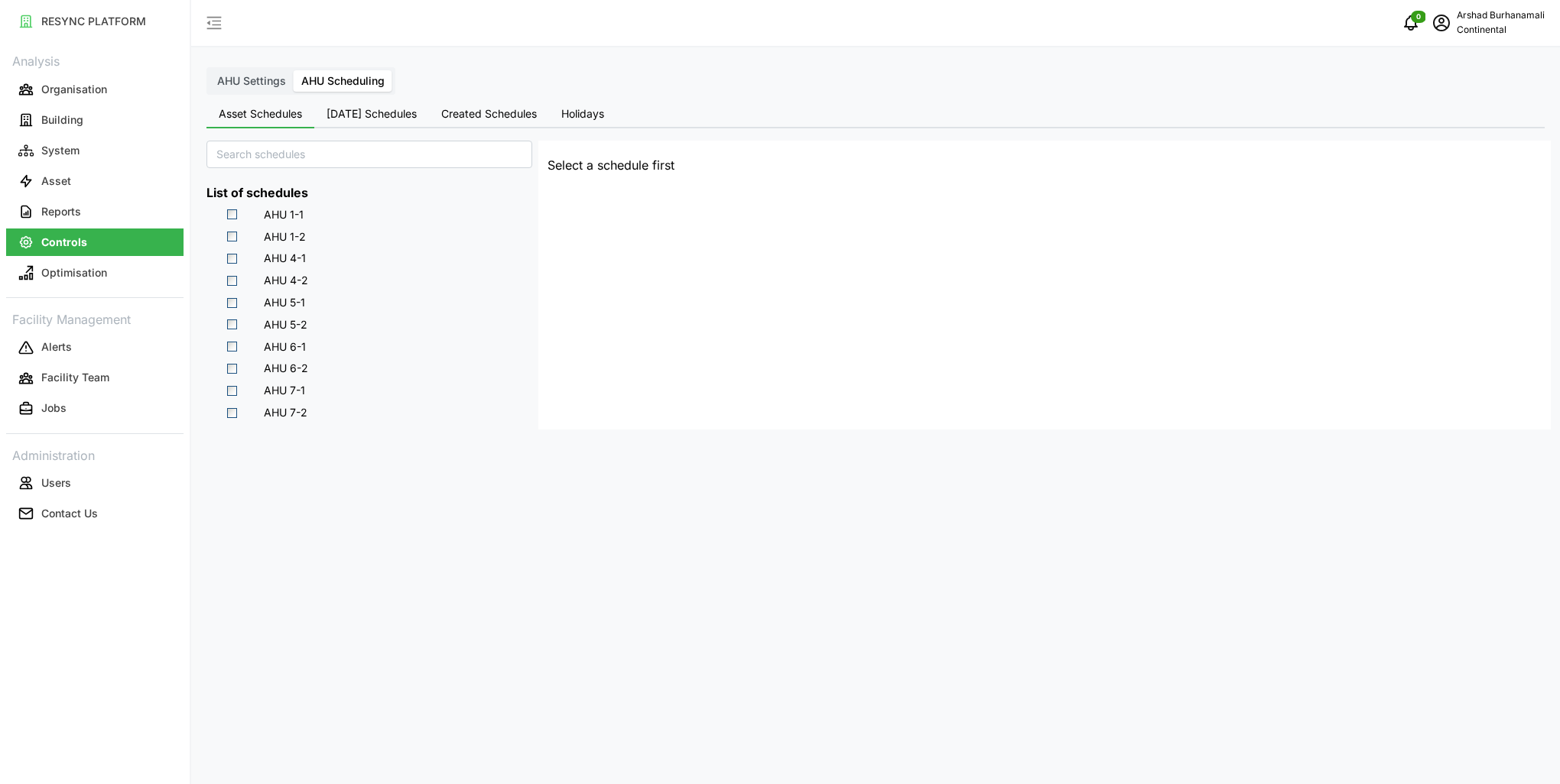
click at [378, 112] on span "[DATE] Schedules" at bounding box center [372, 114] width 91 height 11
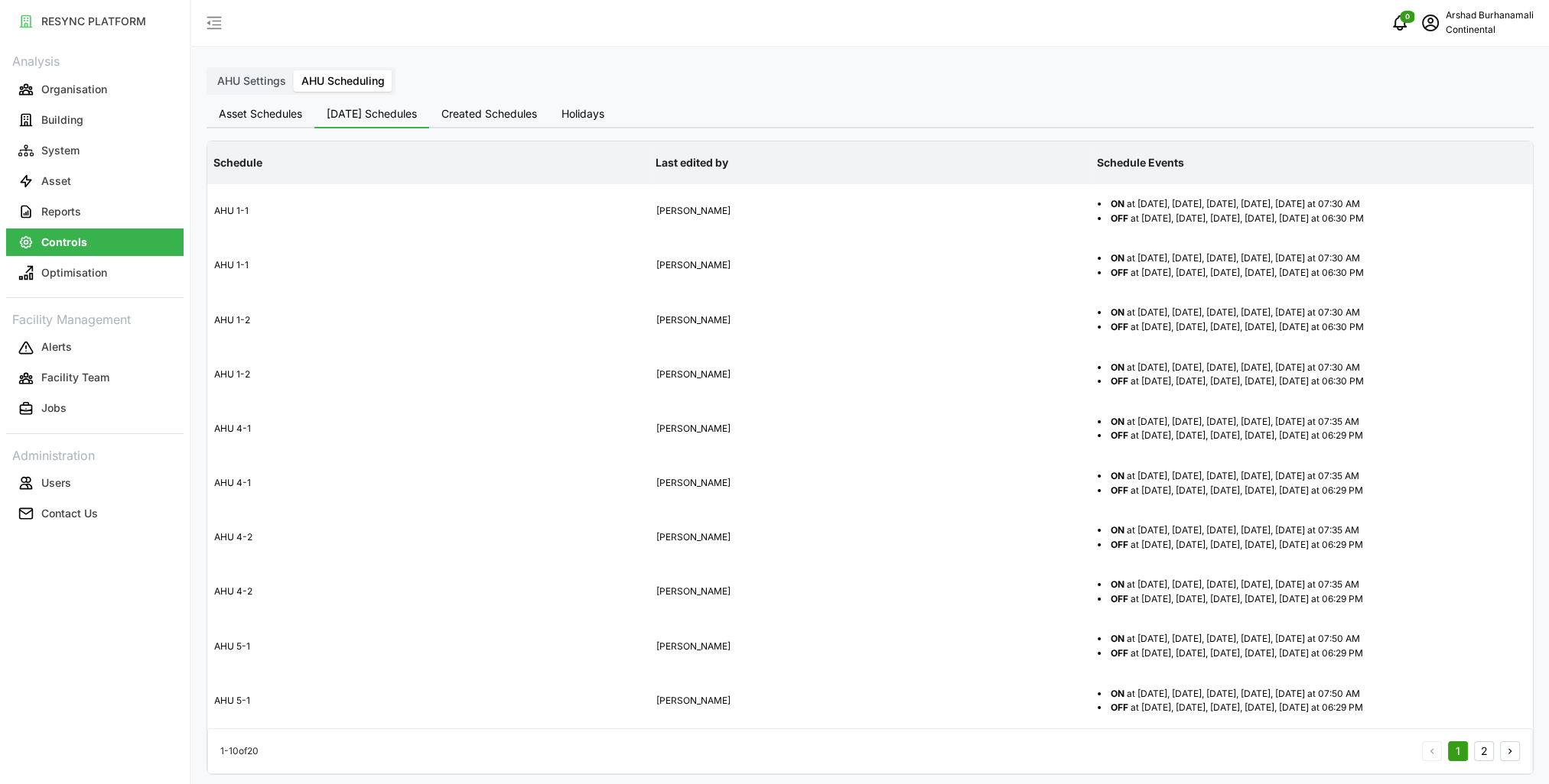
click at [267, 85] on span "AHU Settings" at bounding box center [251, 80] width 69 height 13
click at [209, 70] on input "AHU Settings" at bounding box center [209, 70] width 0 height 0
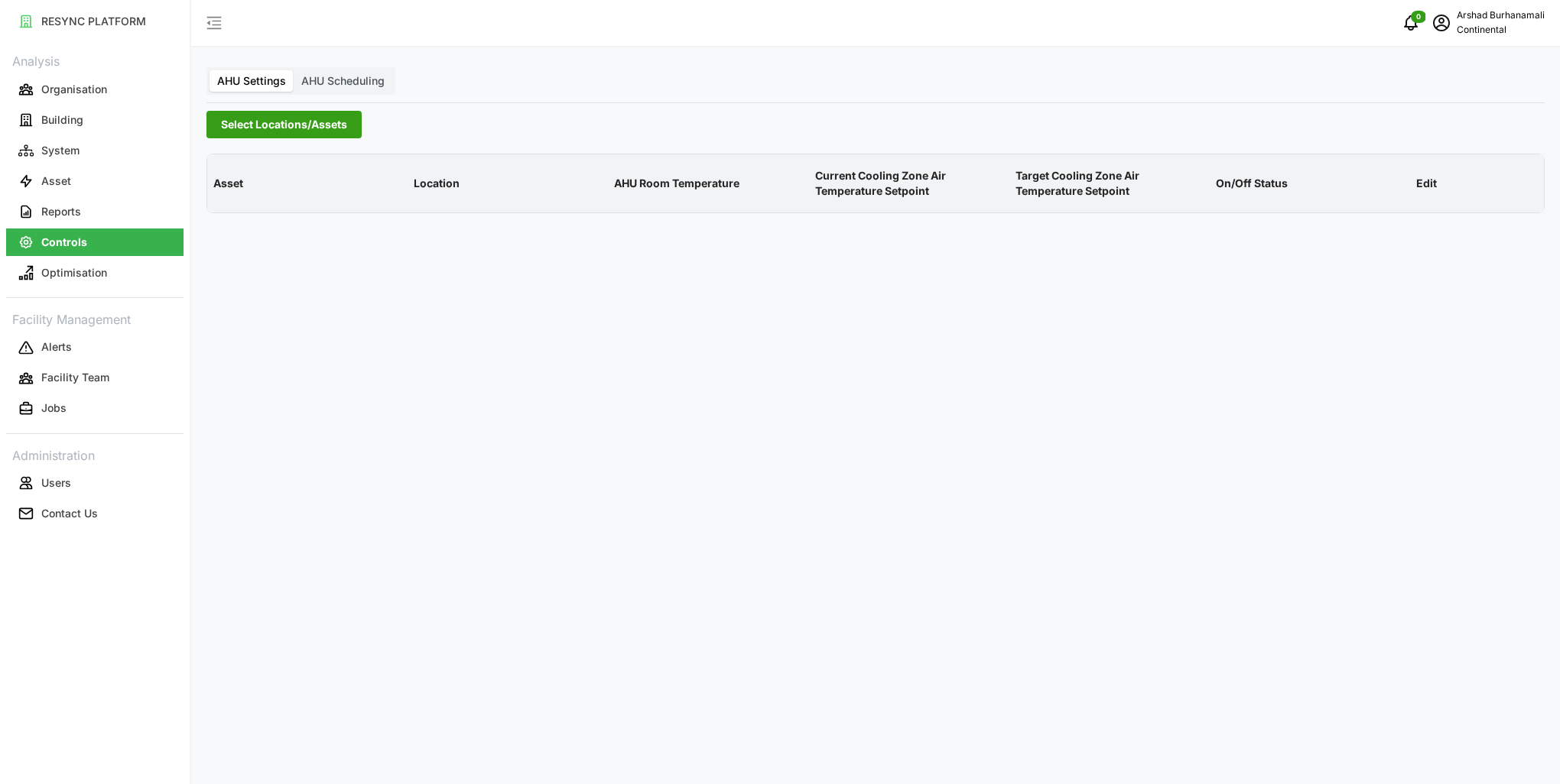
click at [279, 124] on span "Select Locations/Assets" at bounding box center [284, 125] width 126 height 26
click at [229, 196] on icon at bounding box center [226, 193] width 12 height 12
click at [258, 215] on span "Select CA1" at bounding box center [257, 216] width 10 height 10
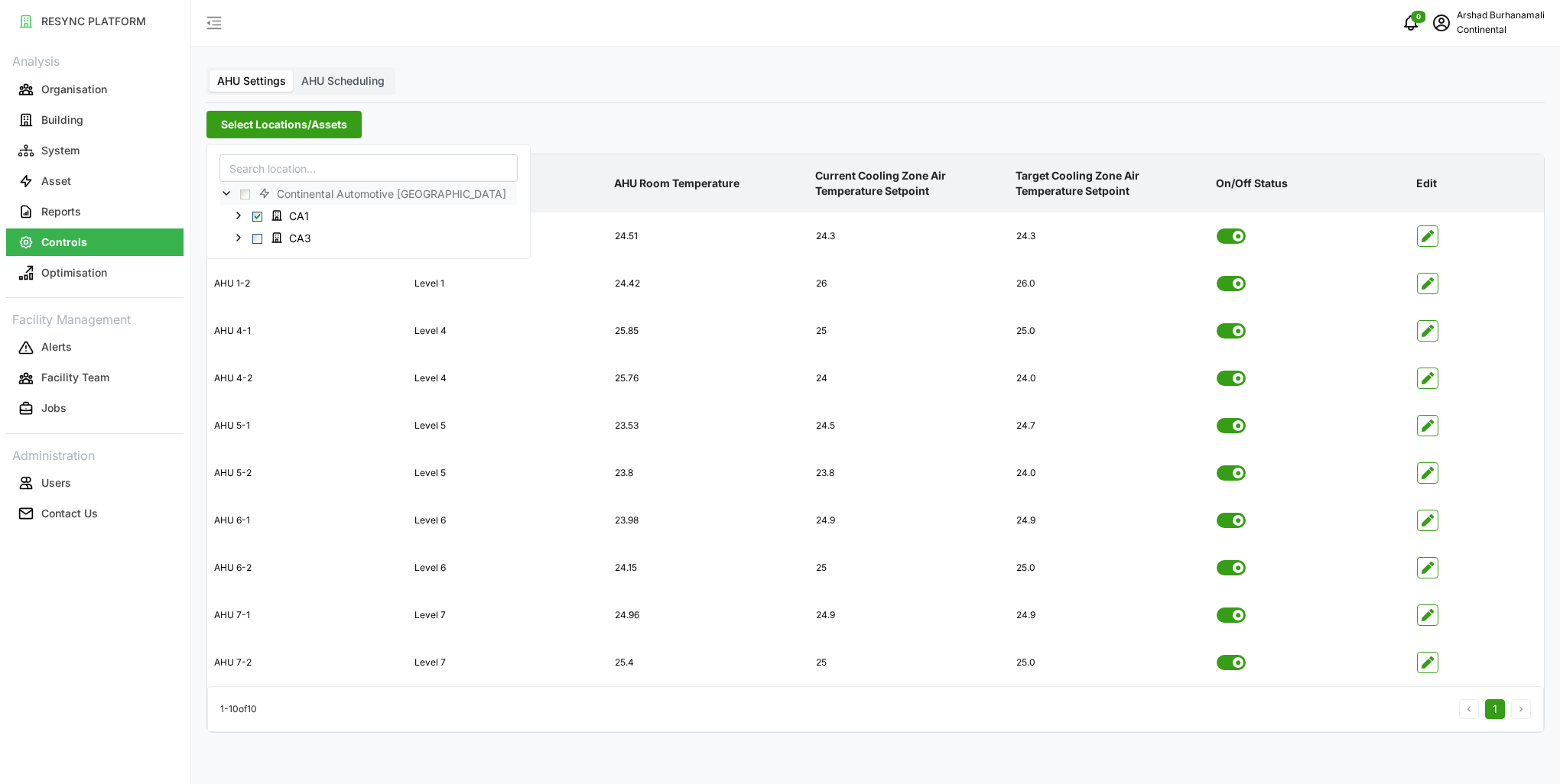
click at [900, 182] on p "Current Cooling Zone Air Temperature Setpoint" at bounding box center [909, 184] width 194 height 56
click at [1504, 28] on p "Continental" at bounding box center [1500, 30] width 88 height 15
click at [1447, 114] on div "Logout" at bounding box center [1488, 115] width 108 height 17
